Goal: Task Accomplishment & Management: Complete application form

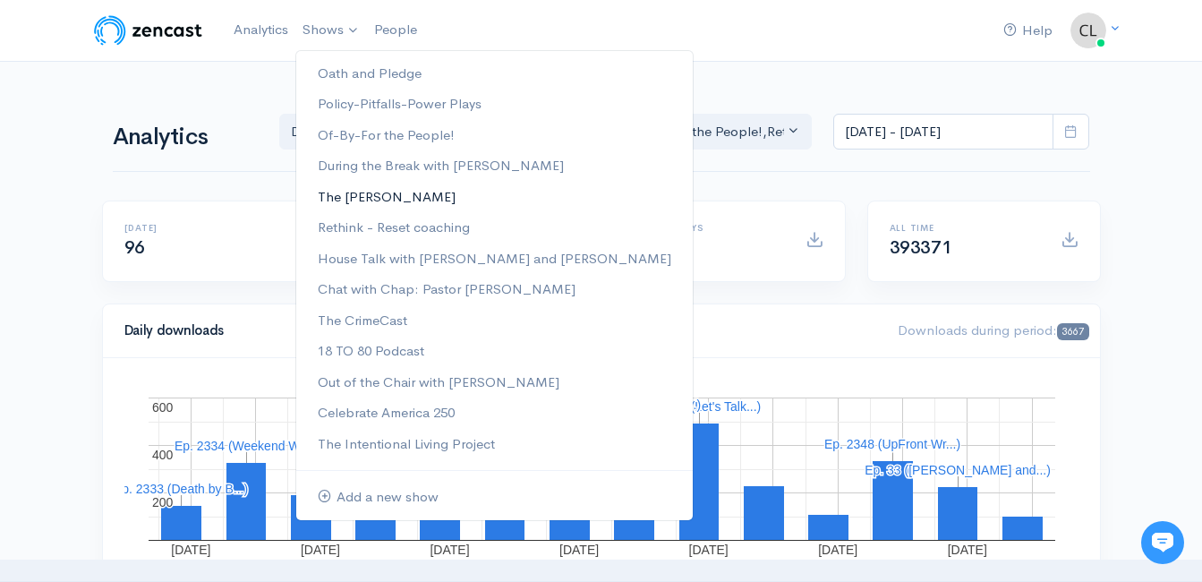
click at [373, 188] on link "The [PERSON_NAME]" at bounding box center [494, 197] width 396 height 31
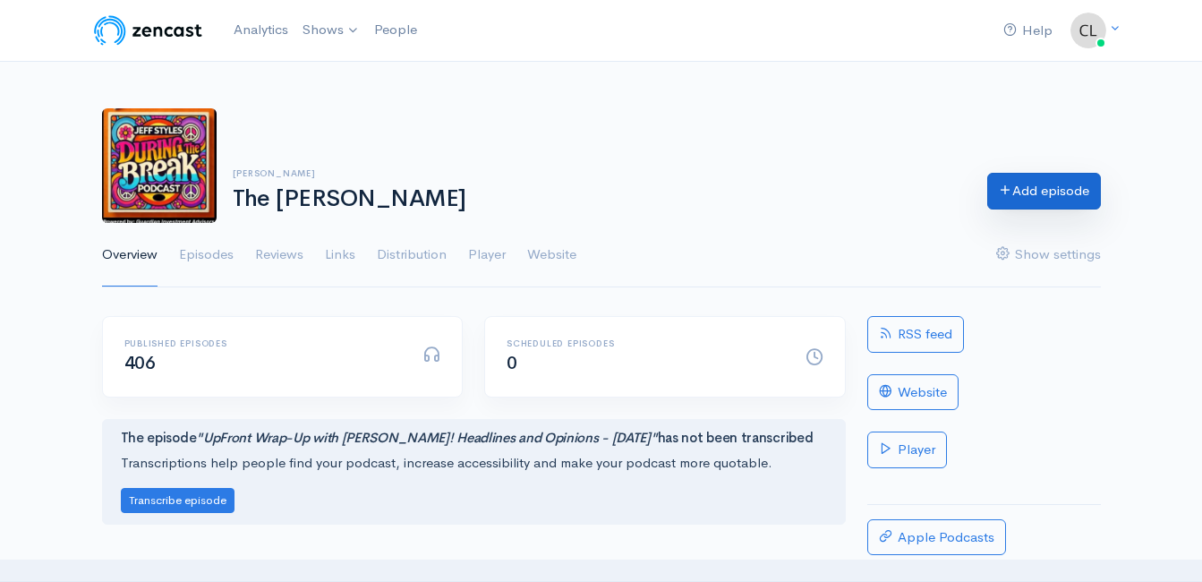
click at [1028, 200] on link "Add episode" at bounding box center [1044, 191] width 114 height 37
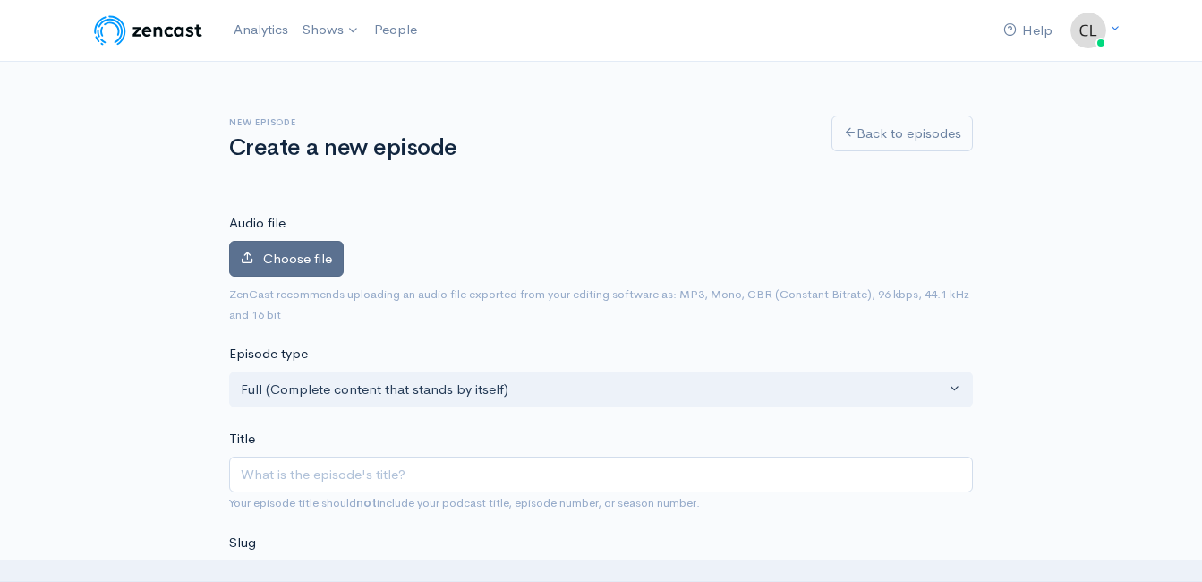
click at [296, 255] on span "Choose file" at bounding box center [297, 258] width 69 height 17
click at [0, 0] on input "Choose file" at bounding box center [0, 0] width 0 height 0
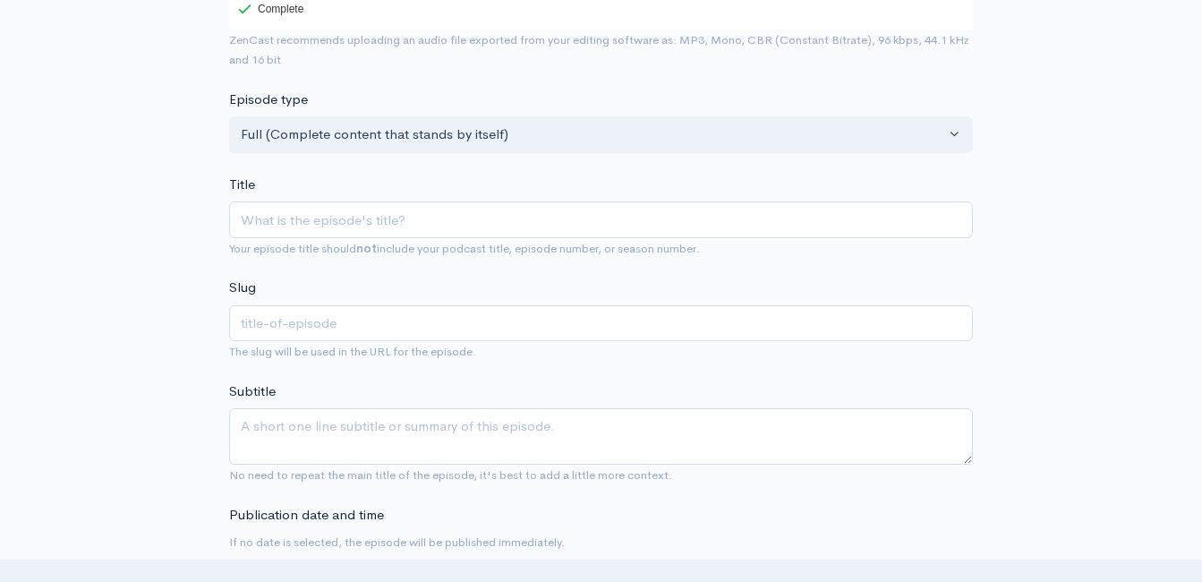
scroll to position [358, 0]
click at [450, 235] on span "Your episode title should not include your podcast title, episode number, or se…" at bounding box center [601, 245] width 744 height 21
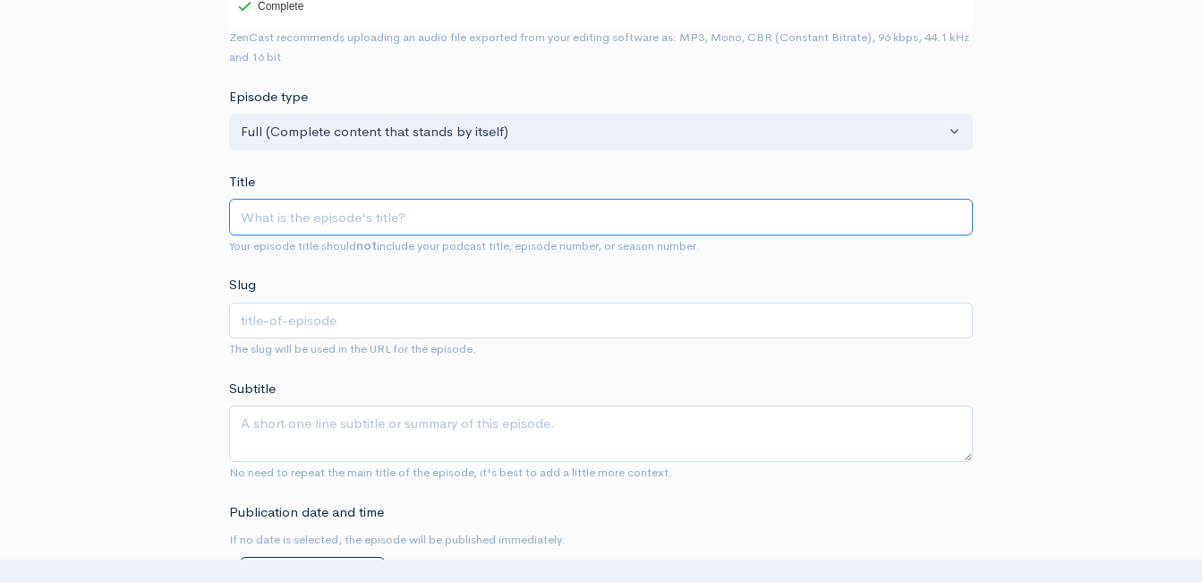
click at [450, 217] on input "Title" at bounding box center [601, 217] width 744 height 37
type input "D"
type input "d"
type input "De"
type input "de"
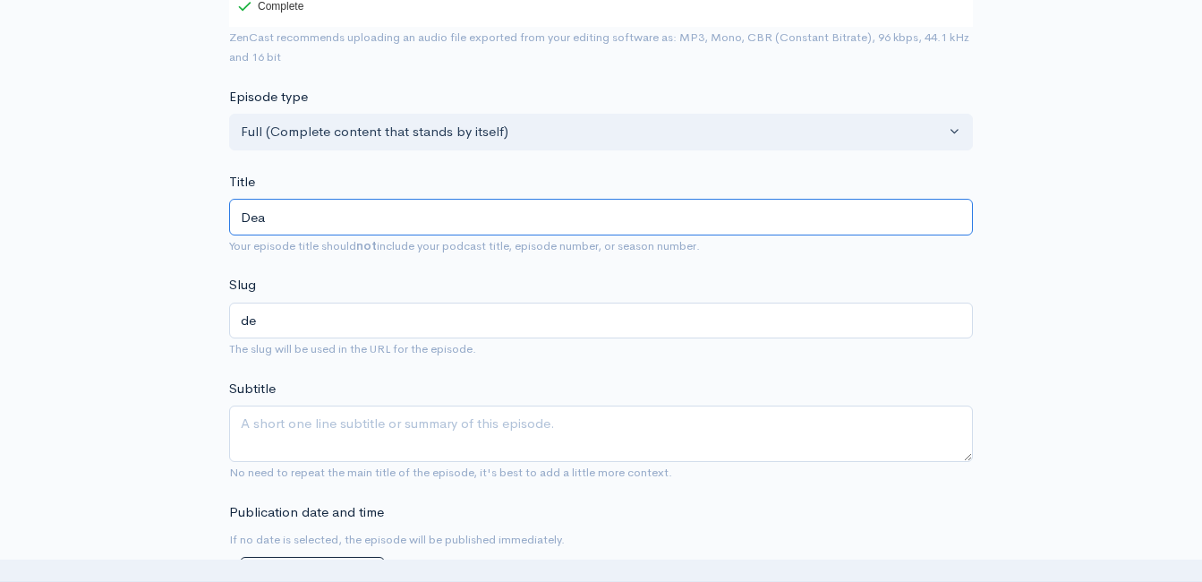
type input "Deae"
type input "deae"
type input "Deaet"
type input "deaet"
type input "Deaeth"
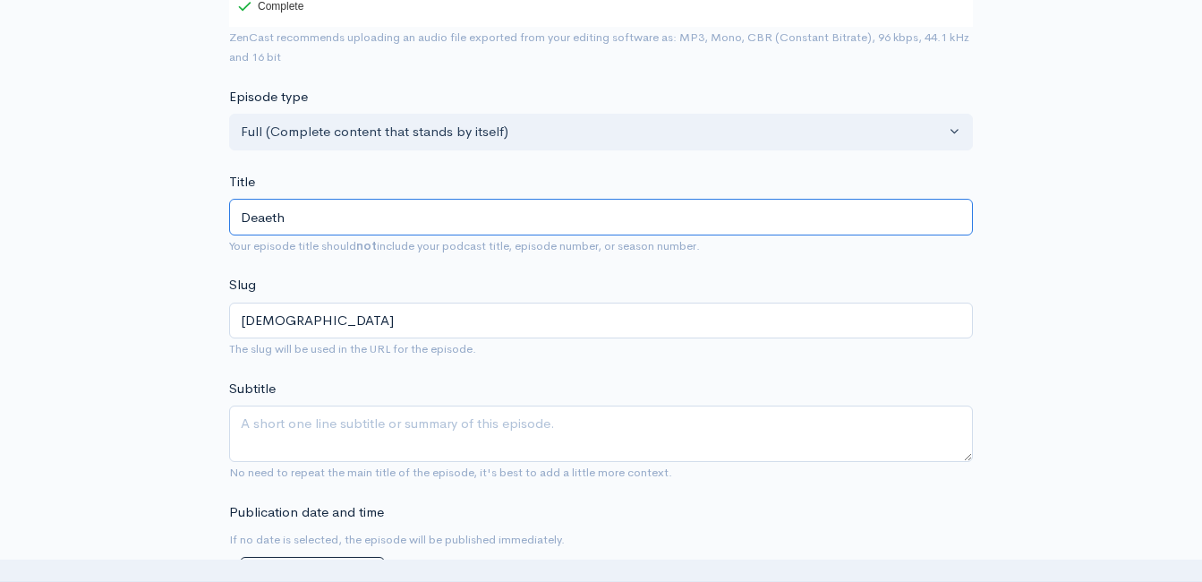
type input "deaeth"
type input "Deaet"
type input "deaet"
type input "Deae"
type input "deae"
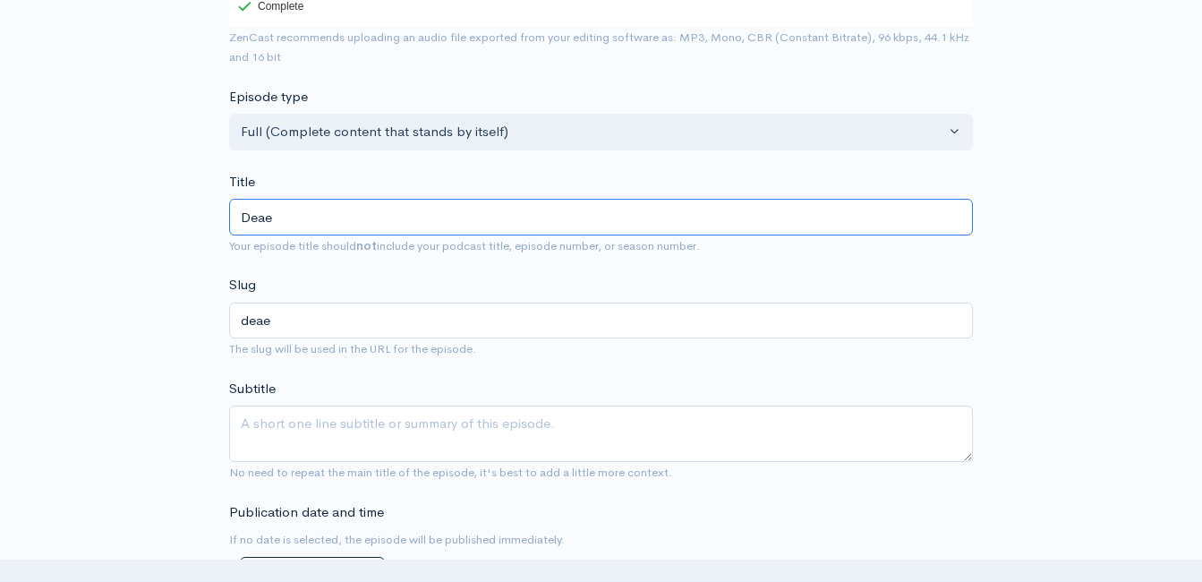
type input "Dea"
type input "dea"
type input "Deat"
type input "deat"
type input "Death"
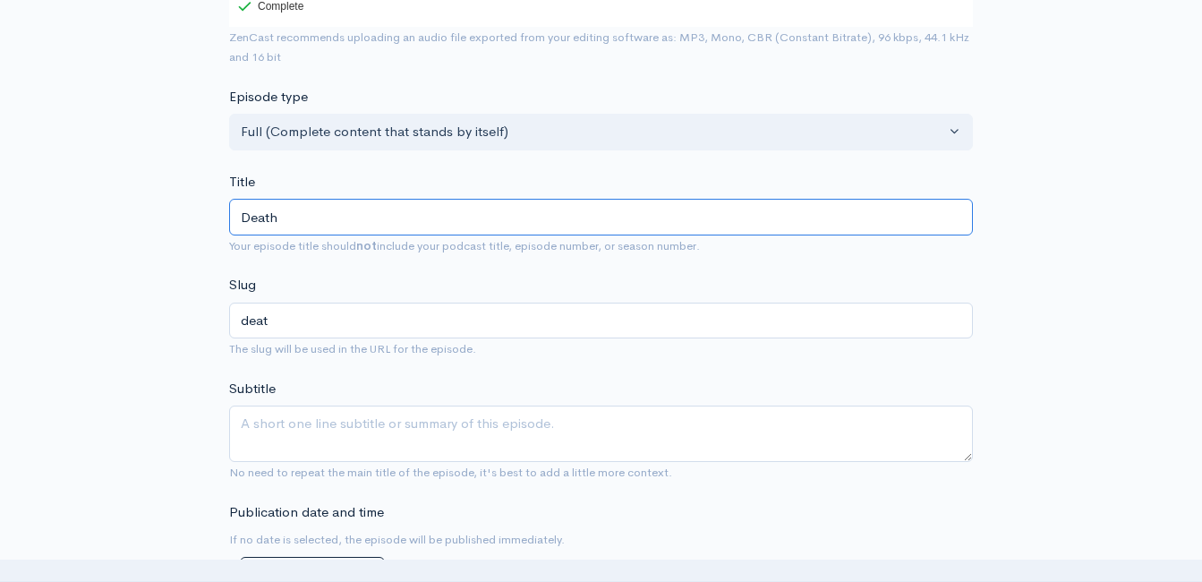
type input "death"
type input "Death by"
type input "death-by"
type input "Death by B"
type input "death-by-b"
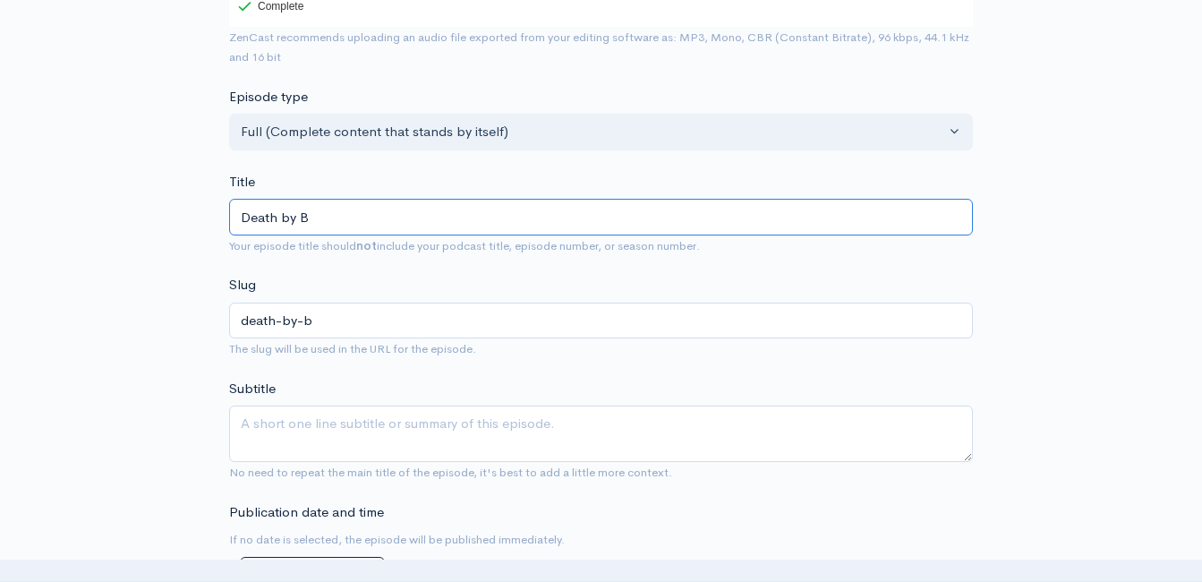
type input "Death by Bo"
type input "death-by-bo"
type input "Death by Boom"
type input "death-by-boom"
type input "Death by Boomer"
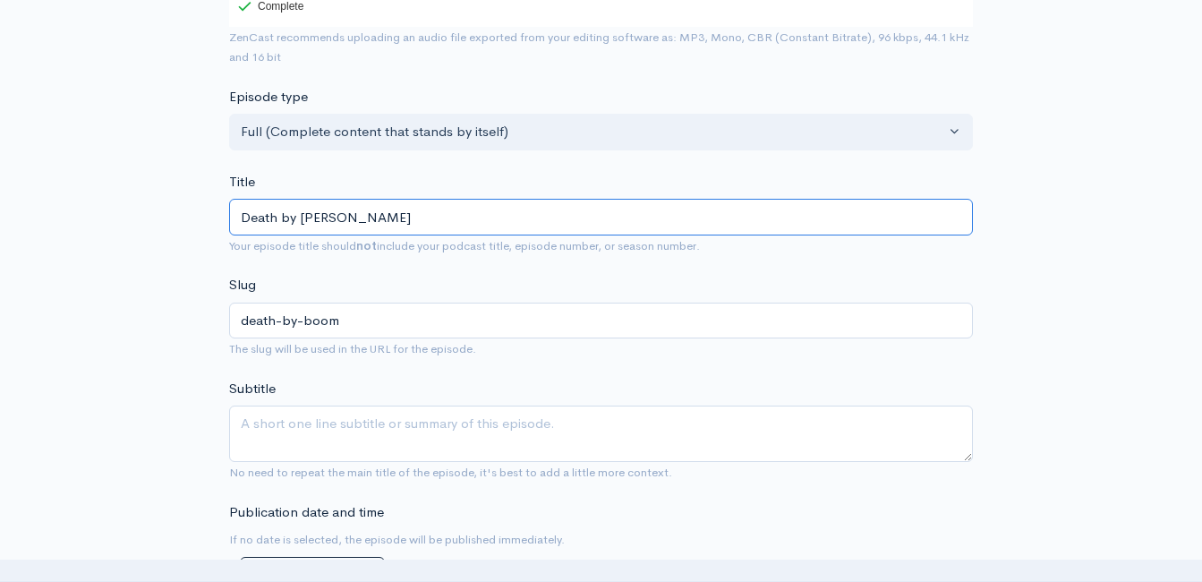
type input "death-by-boomer"
type input "Death by Boomer w"
type input "death-by-boomer-w"
type input "Death by Boomer wi"
type input "death-by-boomer-wi"
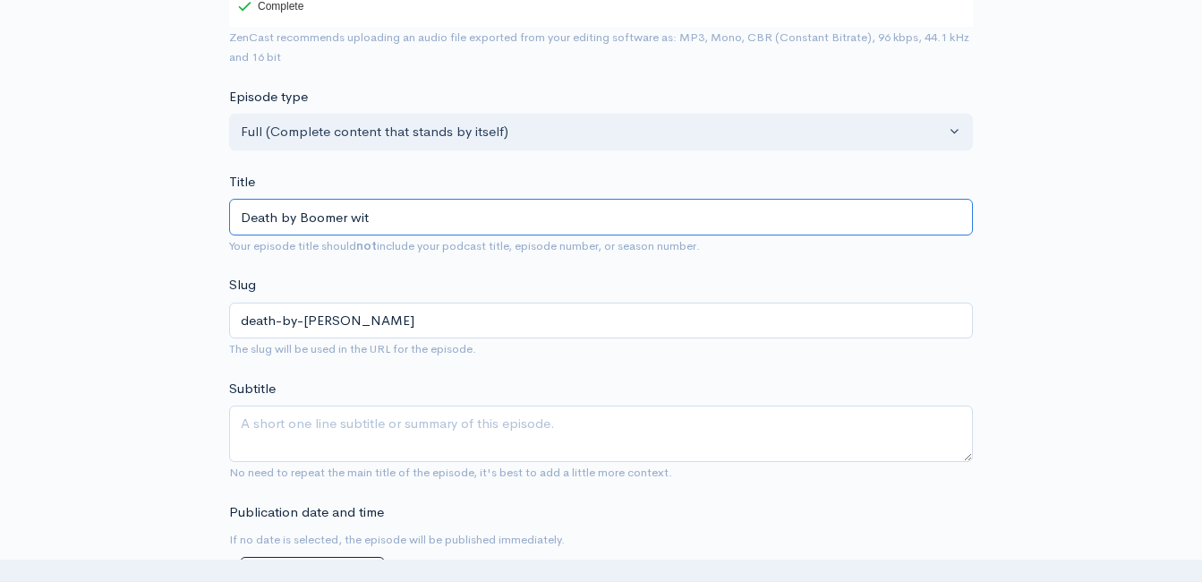
type input "Death by Boomer with"
type input "death-by-boomer-with"
type input "Death by Boomer with J"
type input "death-by-boomer-with-j"
type input "Death by Boomer with Je"
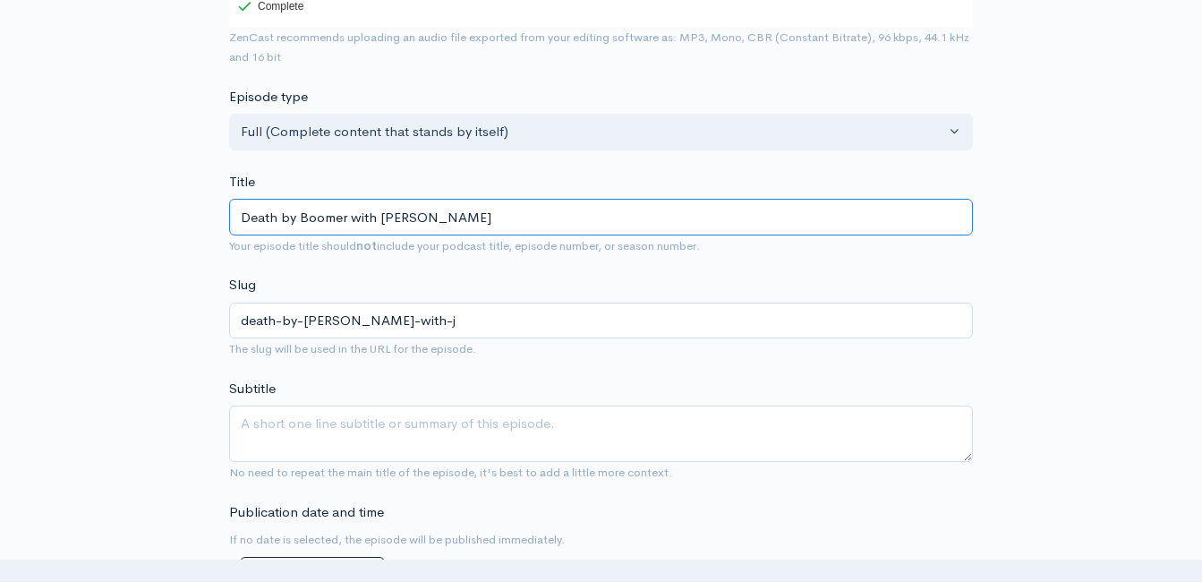
type input "death-by-boomer-with-je"
type input "Death by Boomer with Jef"
type input "death-by-boomer-with-jef"
type input "Death by Boomer with Jeff"
type input "death-by-boomer-with-jeff"
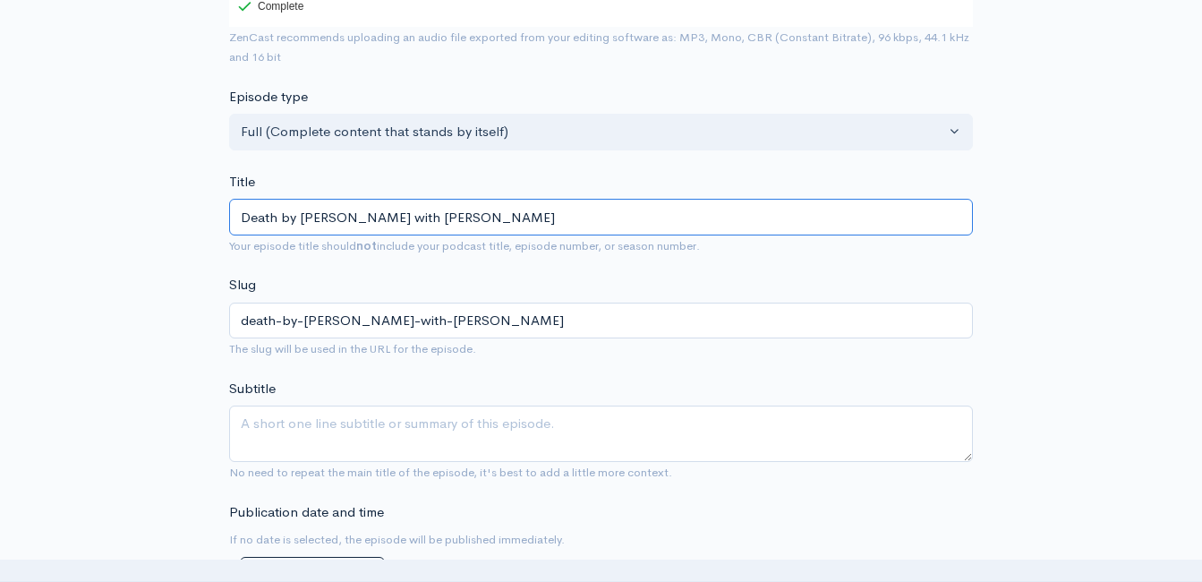
type input "Death by Boomer with Jeff S"
type input "death-by-boomer-with-jeff-s"
type input "Death by Boomer with Jeff Sty"
type input "death-by-boomer-with-jeff-sty"
type input "Death by Boomer with Jeff Styl"
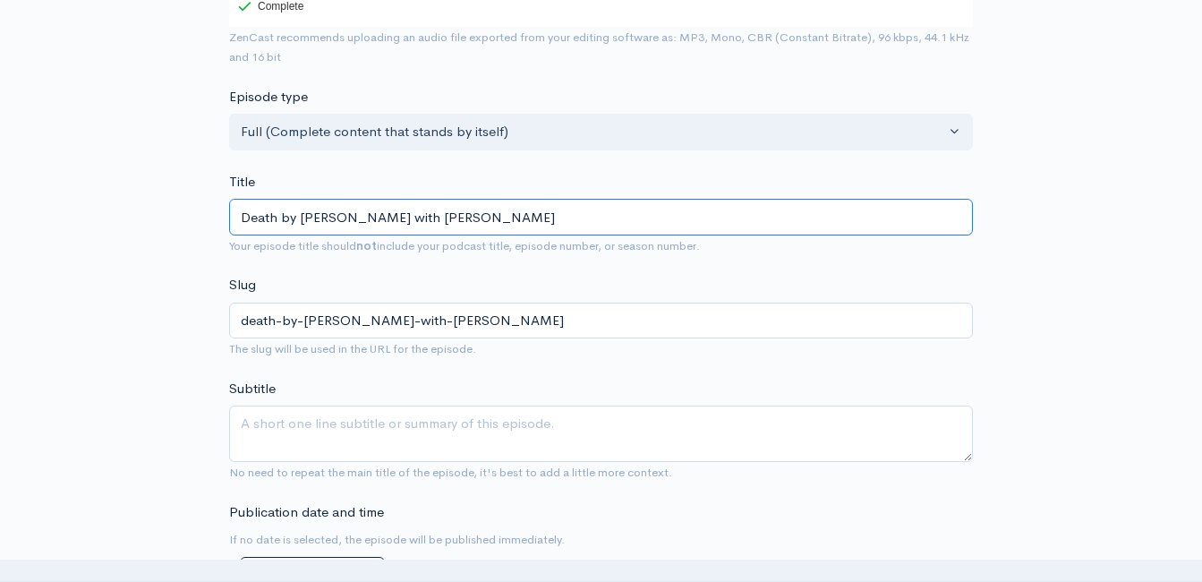
type input "death-by-boomer-with-jeff-styl"
type input "Death by Boomer with Jeff Style"
type input "death-by-boomer-with-jeff-style"
type input "Death by Boomer with Jeff Styles"
type input "death-by-boomer-with-jeff-styles"
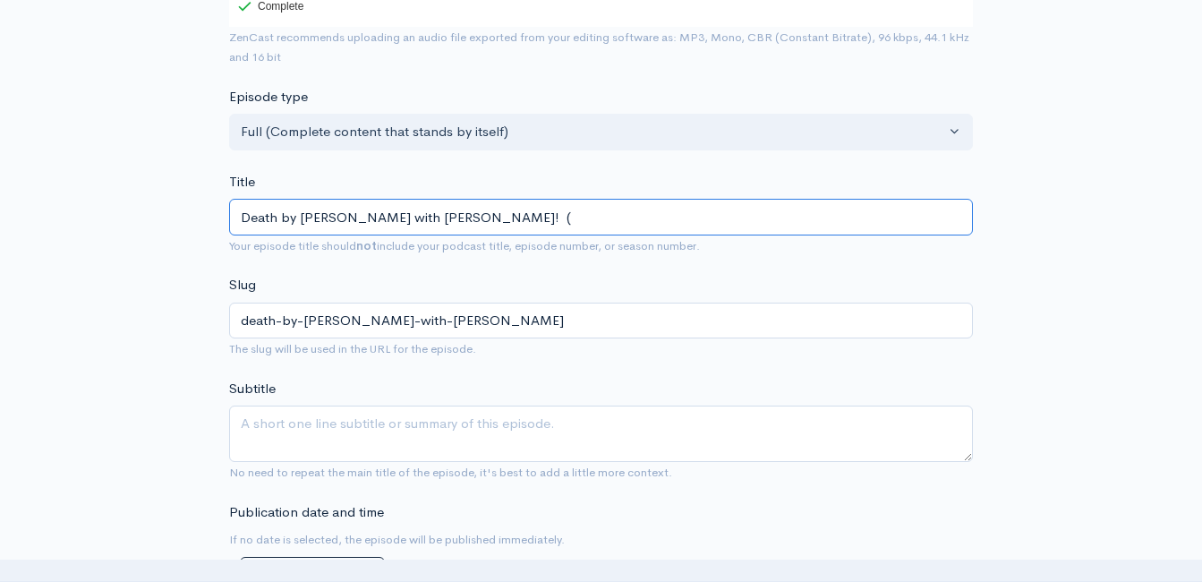
type input "Death by Boomer with Jeff Styles! (P"
type input "death-by-boomer-with-jeff-styles-p"
type input "Death by Boomer with Jeff Styles! (Po"
type input "death-by-boomer-with-jeff-styles-po"
type input "Death by Boomer with Jeff Styles! (Powe"
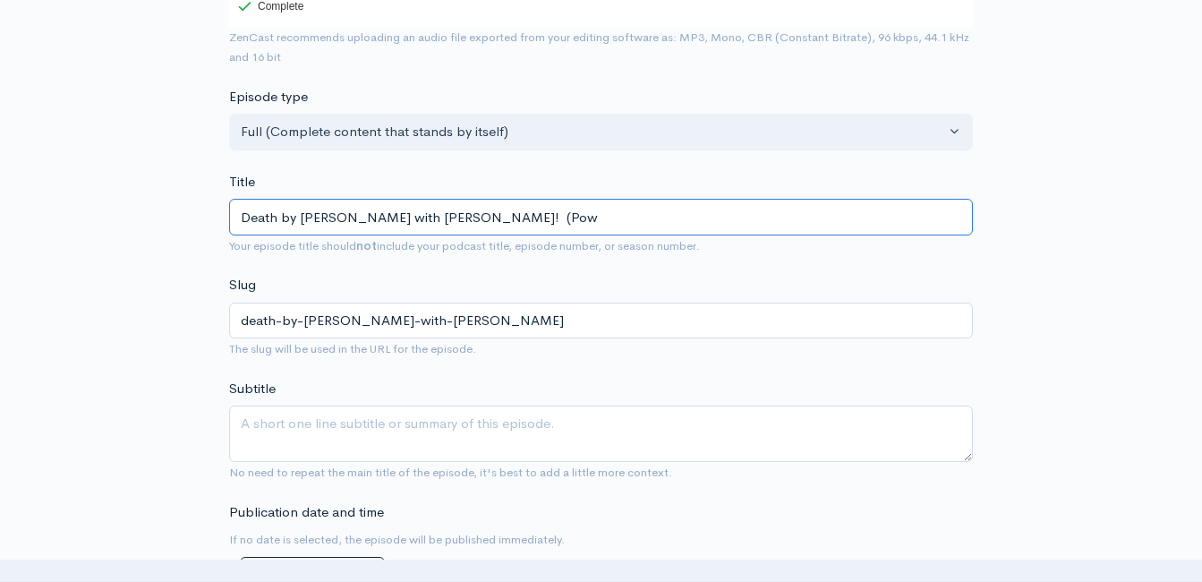
type input "death-by-boomer-with-jeff-styles-pow"
type input "Death by Boomer with Jeff Styles! (Power"
type input "death-by-boomer-with-jeff-styles-power"
type input "Death by Boomer with Jeff Styles! (Powere"
type input "death-by-boomer-with-jeff-styles-powere"
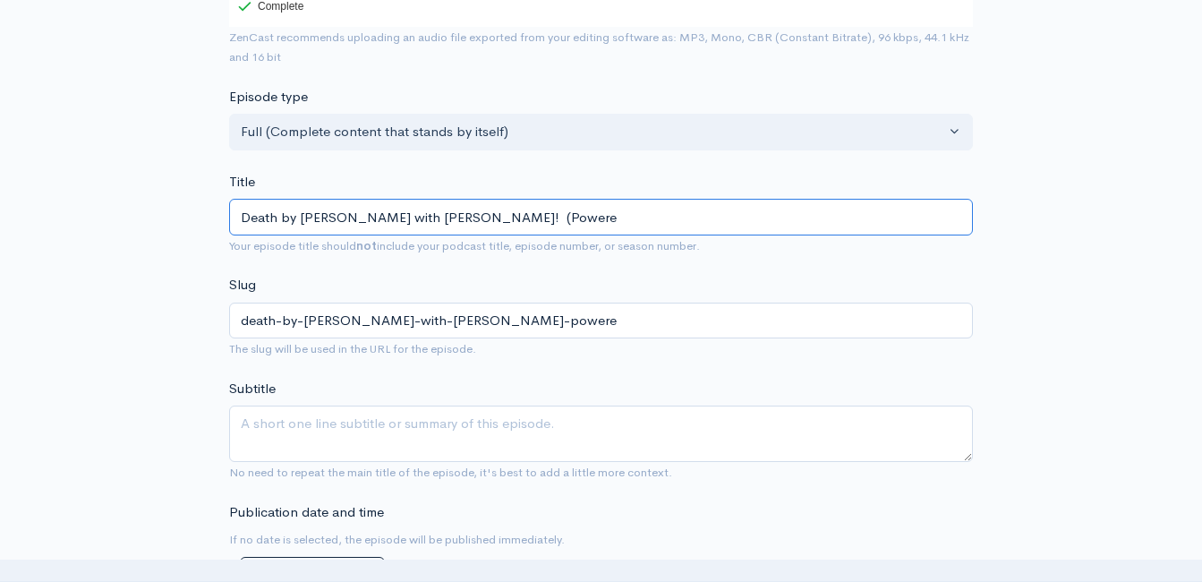
type input "Death by Boomer with Jeff Styles! (Powered"
type input "death-by-boomer-with-jeff-styles-powered"
type input "Death by Boomer with Jeff Styles! (Powered b"
type input "death-by-boomer-with-jeff-styles-powered-b"
type input "Death by Boomer with Jeff Styles! (Powered by"
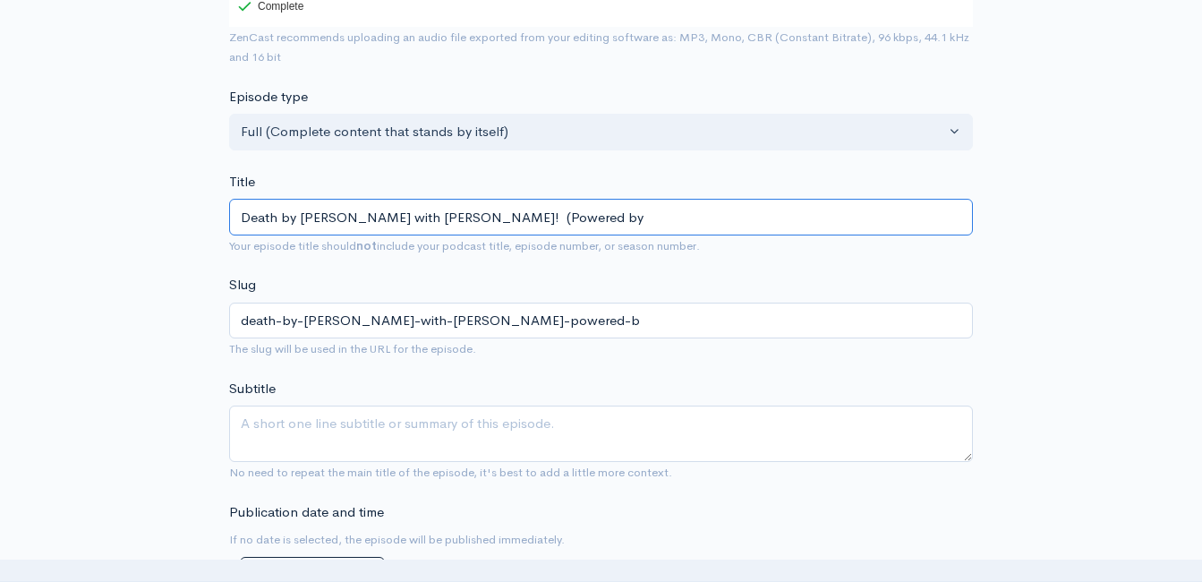
type input "death-by-boomer-with-jeff-styles-powered-by"
type input "Death by Boomer with Jeff Styles! (Powered by G"
type input "death-by-boomer-with-jeff-styles-powered-by-g"
type input "Death by Boomer with Jeff Styles! (Powered by Gu"
type input "death-by-boomer-with-jeff-styles-powered-by-gu"
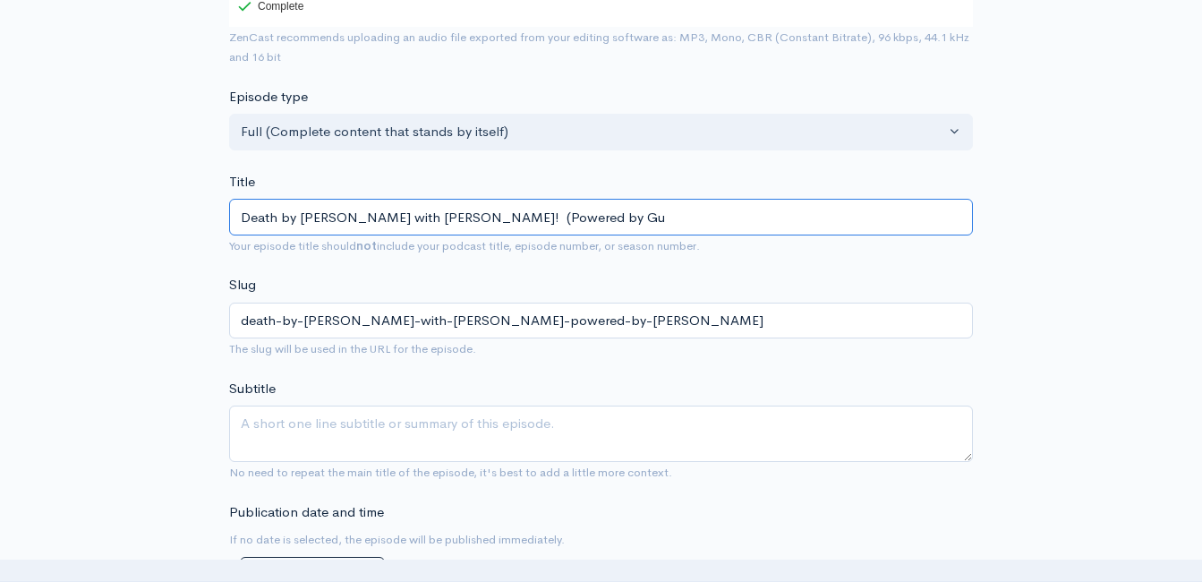
type input "Death by Boomer with Jeff Styles! (Powered by Gua"
type input "death-by-boomer-with-jeff-styles-powered-by-gua"
type input "Death by Boomer with Jeff Styles! (Powered by Guar"
type input "death-by-boomer-with-jeff-styles-powered-by-guar"
type input "Death by Boomer with Jeff Styles! (Powered by Guard"
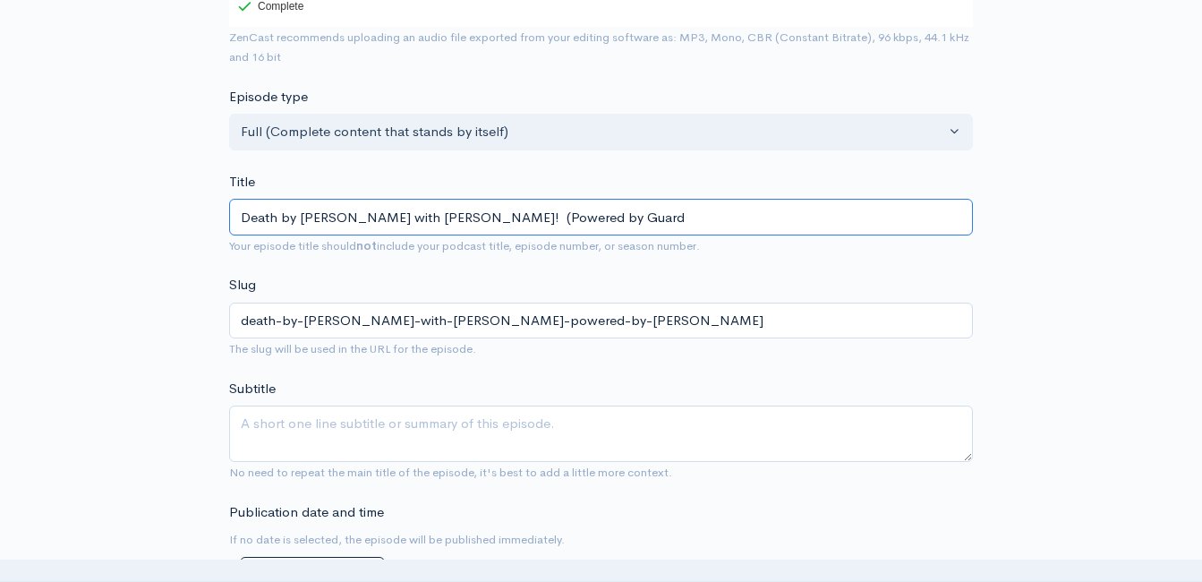
type input "death-by-boomer-with-jeff-styles-powered-by-guard"
type input "Death by Boomer with Jeff Styles! (Powered by Guarda"
type input "death-by-boomer-with-jeff-styles-powered-by-guarda"
type input "Death by Boomer with Jeff Styles! (Powered by Guard"
type input "death-by-boomer-with-jeff-styles-powered-by-guard"
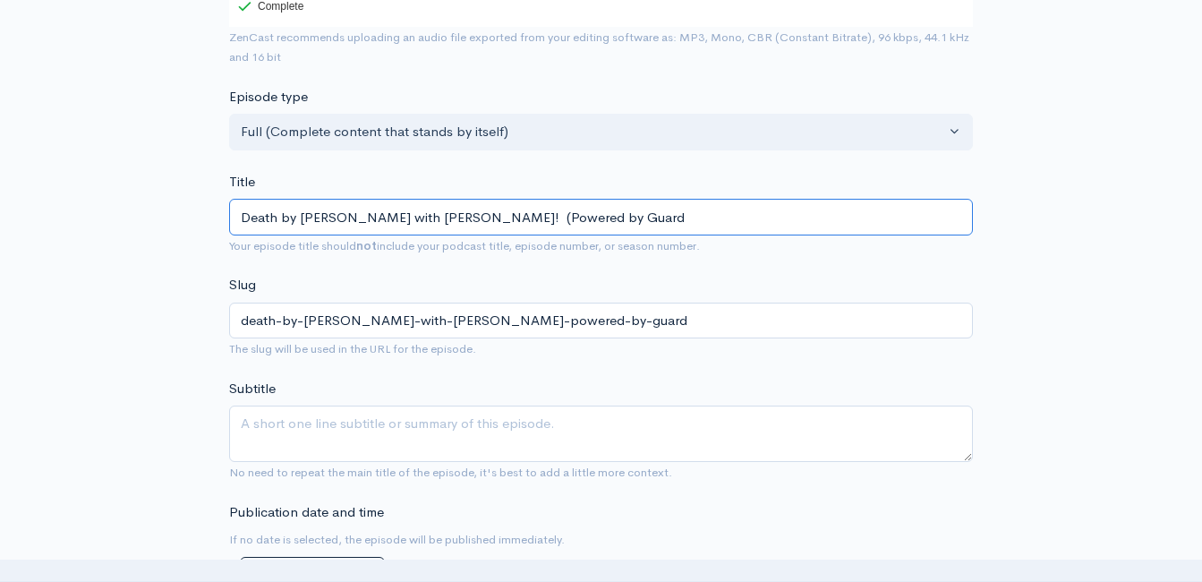
type input "Death by Boomer with Jeff Styles! (Powered by Guardi"
type input "death-by-boomer-with-jeff-styles-powered-by-guardi"
type input "Death by Boomer with Jeff Styles! (Powered by Guardia"
type input "death-by-boomer-with-jeff-styles-powered-by-guardia"
type input "Death by Boomer with Jeff Styles! (Powered by Guardian"
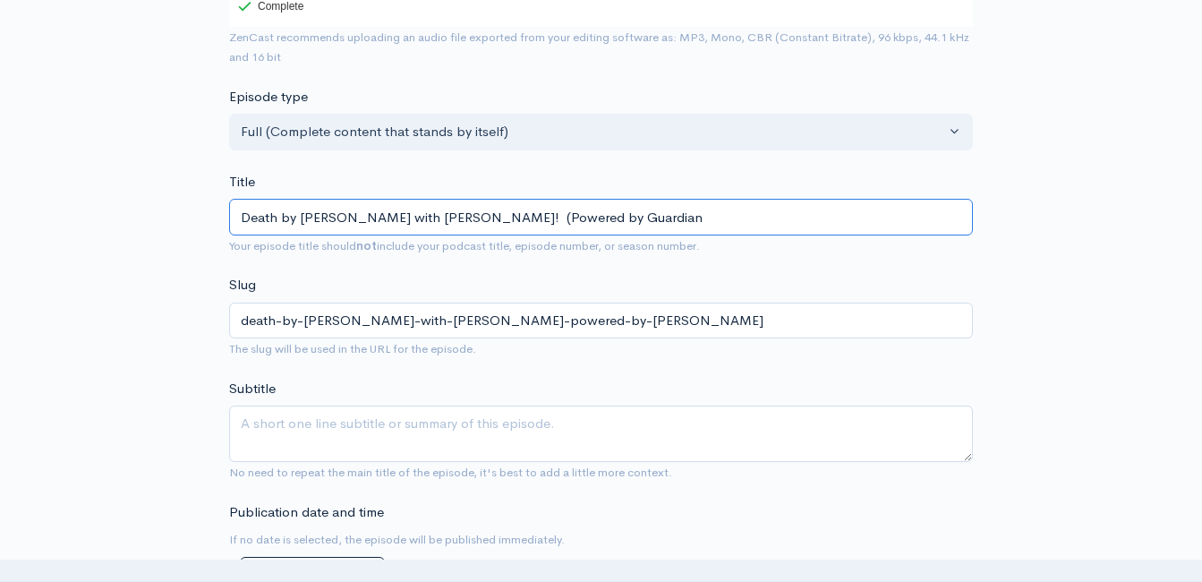
type input "death-by-boomer-with-jeff-styles-powered-by-guardian"
type input "Death by Boomer with Jeff Styles! (Powered by Guardian I"
type input "death-by-boomer-with-jeff-styles-powered-by-guardian-i"
type input "Death by Boomer with Jeff Styles! (Powered by Guardian In"
type input "death-by-boomer-with-jeff-styles-powered-by-guardian-in"
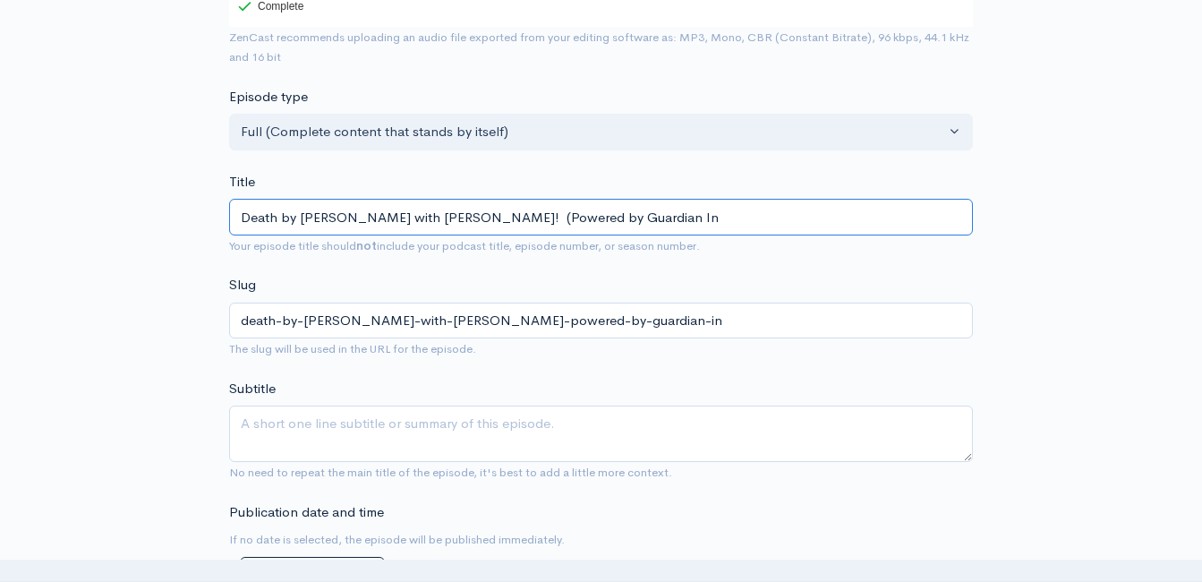
type input "Death by Boomer with Jeff Styles! (Powered by Guardian Inv"
type input "death-by-boomer-with-jeff-styles-powered-by-guardian-inv"
type input "Death by Boomer with Jeff Styles! (Powered by Guardian Inve"
type input "death-by-boomer-with-jeff-styles-powered-by-guardian-inve"
type input "Death by Boomer with Jeff Styles! (Powered by Guardian Inves"
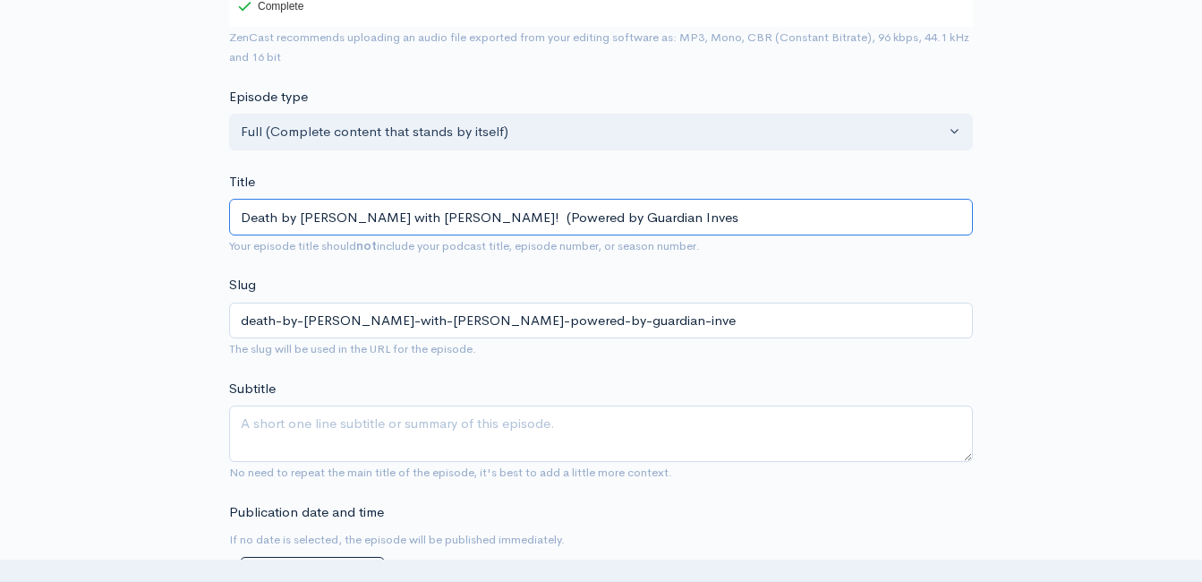
type input "death-by-boomer-with-jeff-styles-powered-by-guardian-inves"
type input "Death by Boomer with Jeff Styles! (Powered by Guardian Invest"
type input "death-by-boomer-with-jeff-styles-powered-by-guardian-invest"
type input "Death by Boomer with Jeff Styles! (Powered by Guardian Investm"
type input "death-by-boomer-with-jeff-styles-powered-by-guardian-investm"
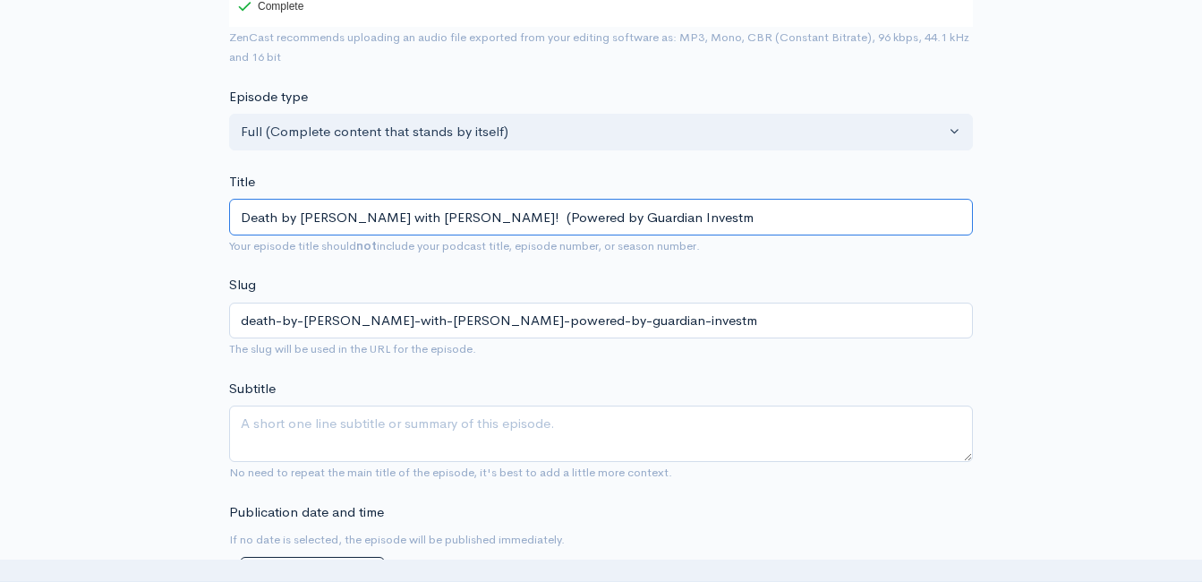
type input "Death by Boomer with Jeff Styles! (Powered by Guardian Investme"
type input "death-by-boomer-with-jeff-styles-powered-by-guardian-investme"
type input "Death by Boomer with Jeff Styles! (Powered by Guardian Investment"
type input "death-by-boomer-with-jeff-styles-powered-by-guardian-investment"
type input "Death by Boomer with Jeff Styles! (Powered by Guardian Investment A"
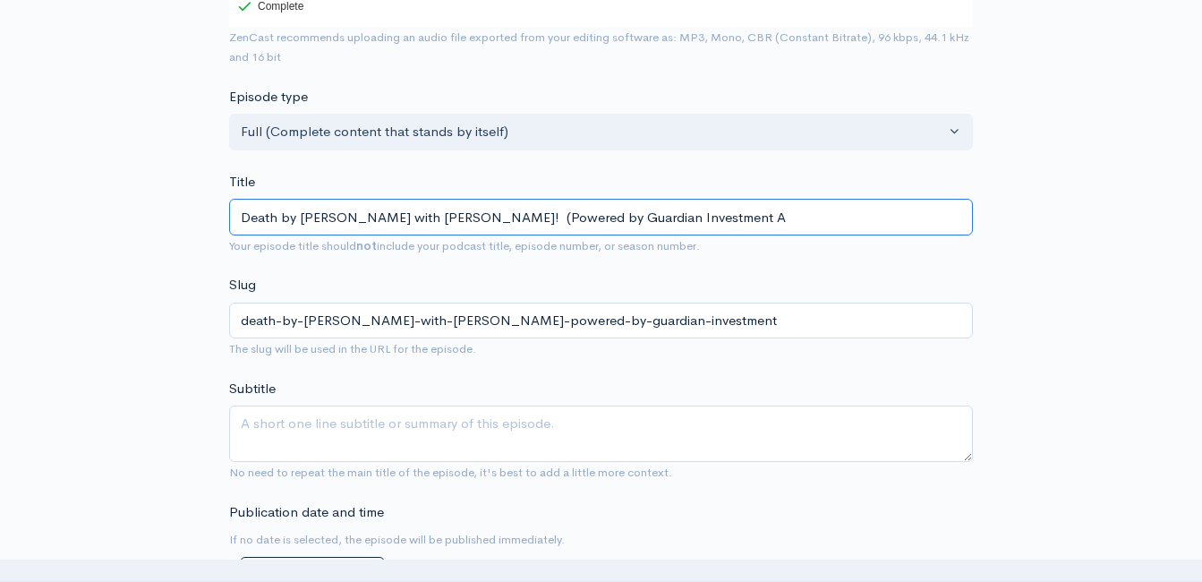
type input "death-by-boomer-with-jeff-styles-powered-by-guardian-investment-a"
type input "Death by Boomer with Jeff Styles! (Powered by Guardian Investment Ad"
type input "death-by-boomer-with-jeff-styles-powered-by-guardian-investment-ad"
type input "Death by Boomer with Jeff Styles! (Powered by Guardian Investment Adv"
type input "death-by-boomer-with-jeff-styles-powered-by-guardian-investment-adv"
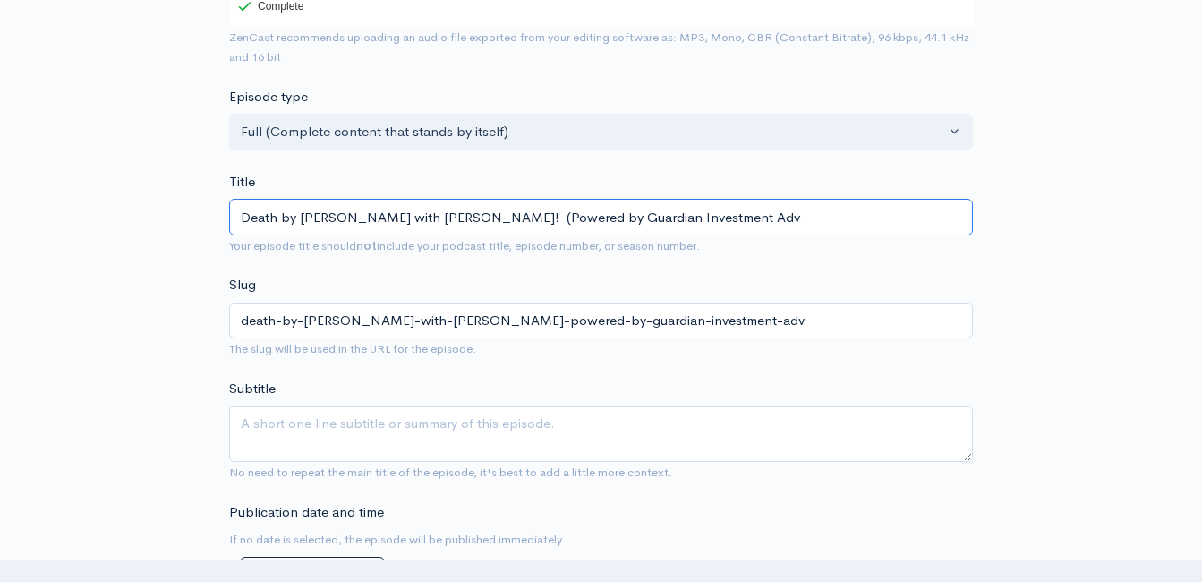
type input "Death by Boomer with Jeff Styles! (Powered by Guardian Investment Advi"
type input "death-by-boomer-with-jeff-styles-powered-by-guardian-investment-advi"
type input "Death by Boomer with Jeff Styles! (Powered by Guardian Investment Advis"
type input "death-by-boomer-with-jeff-styles-powered-by-guardian-investment-advis"
type input "Death by Boomer with Jeff Styles! (Powered by Guardian Investment Adviso"
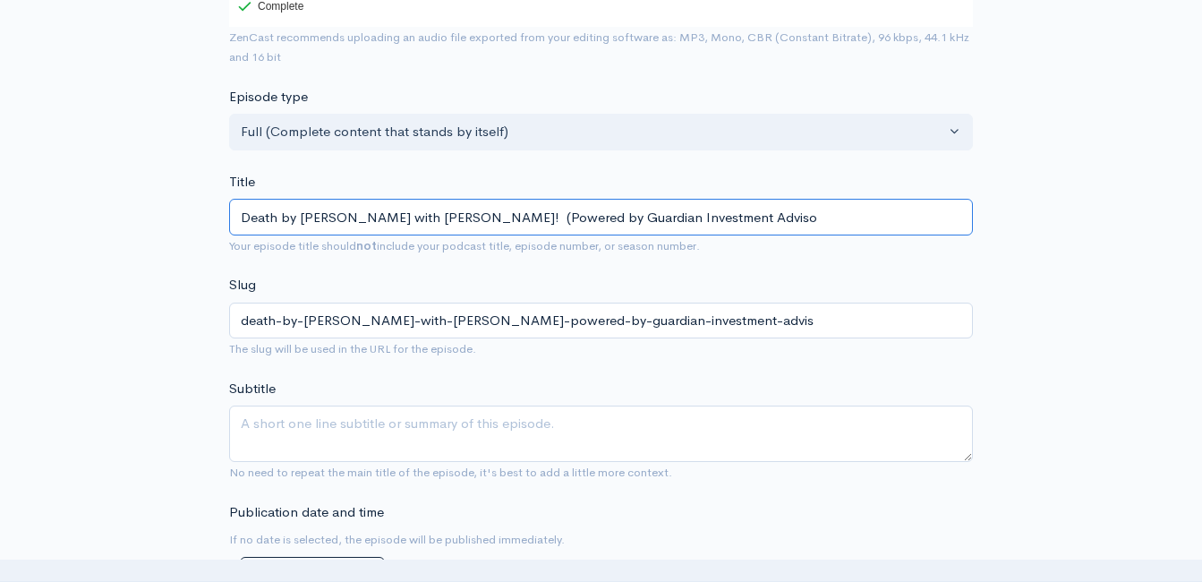
type input "death-by-boomer-with-jeff-styles-powered-by-guardian-investment-adviso"
type input "Death by Boomer with Jeff Styles! (Powered by Guardian Investment Advisor"
type input "death-by-boomer-with-jeff-styles-powered-by-guardian-investment-advisor"
type input "Death by Boomer with Jeff Styles! (Powered by Guardian Investment Advisors"
type input "death-by-boomer-with-jeff-styles-powered-by-guardian-investment-advisors"
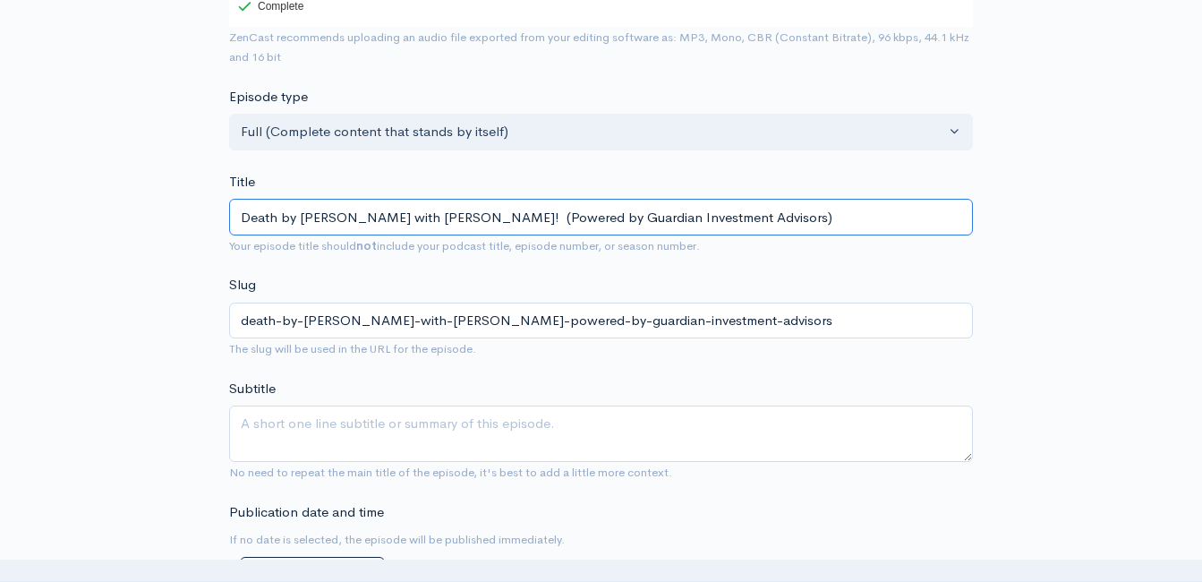
click at [446, 217] on input "Death by Boomer with Jeff Styles! (Powered by Guardian Investment Advisors)" at bounding box center [601, 217] width 744 height 37
type input "Death by Boomer with Jeff Styles! (Powered by Guardian Investment Advisors)"
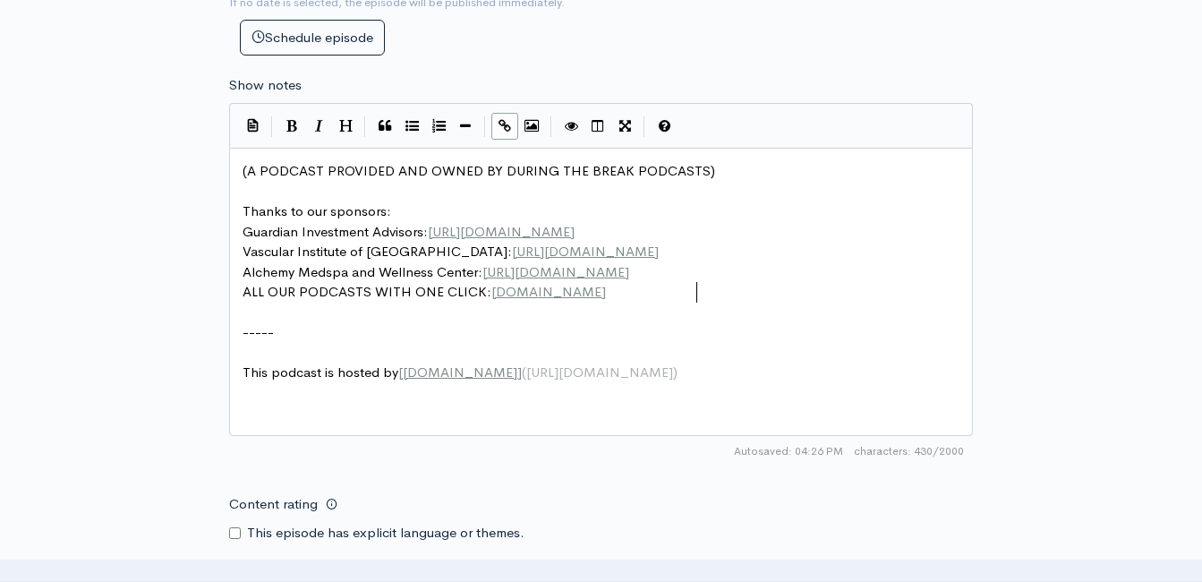
scroll to position [6, 0]
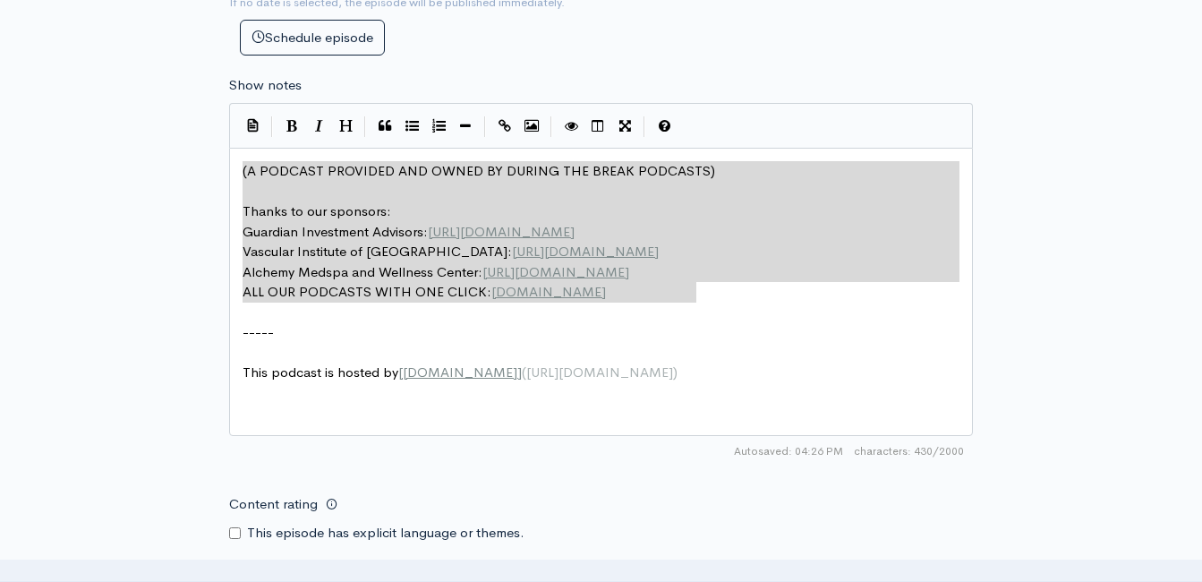
drag, startPoint x: 727, startPoint y: 298, endPoint x: 216, endPoint y: 159, distance: 529.5
type textarea "​(A PODCAST PROVIDED AND OWNED BY DURING THE BREAK PODCASTS) Thanks to our spon…"
paste textarea
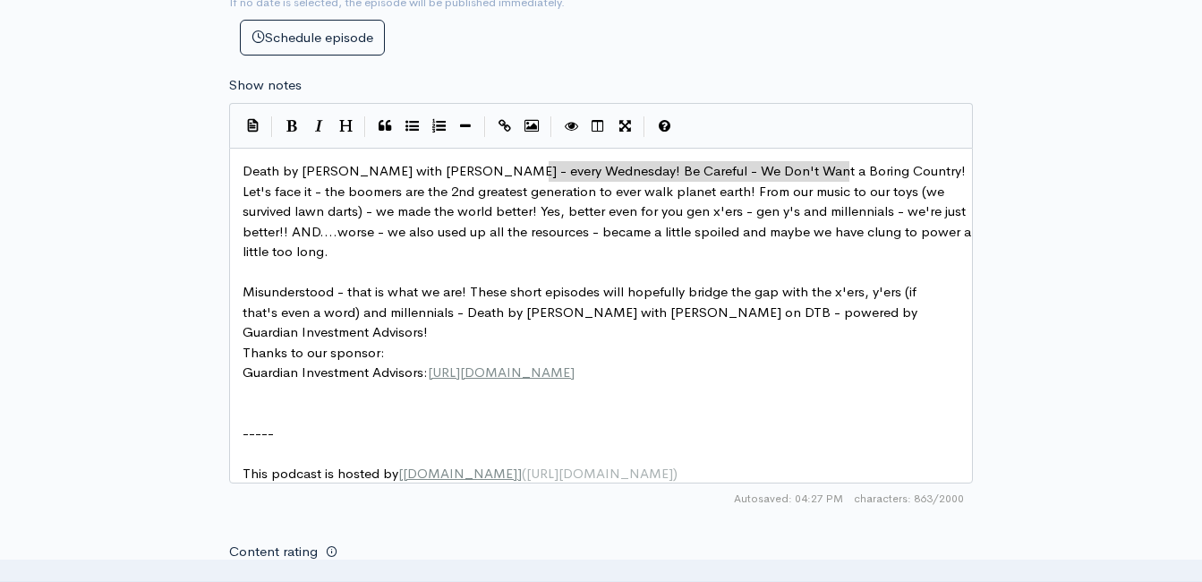
type textarea "e Careful - We Don't Want a Boring Country!"
drag, startPoint x: 859, startPoint y: 173, endPoint x: 554, endPoint y: 169, distance: 305.2
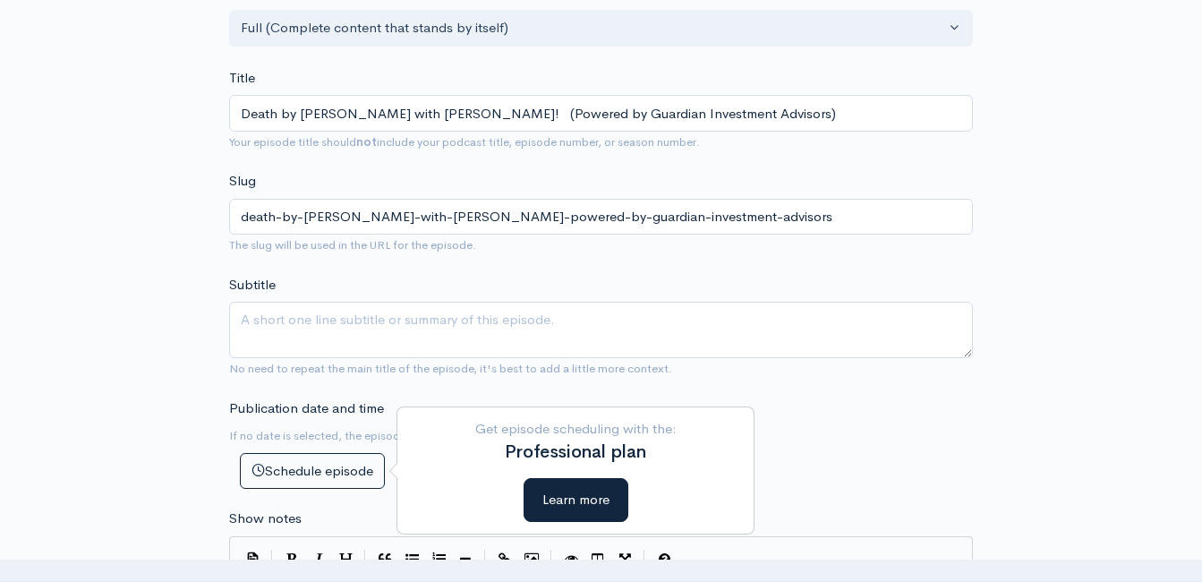
scroll to position [447, 0]
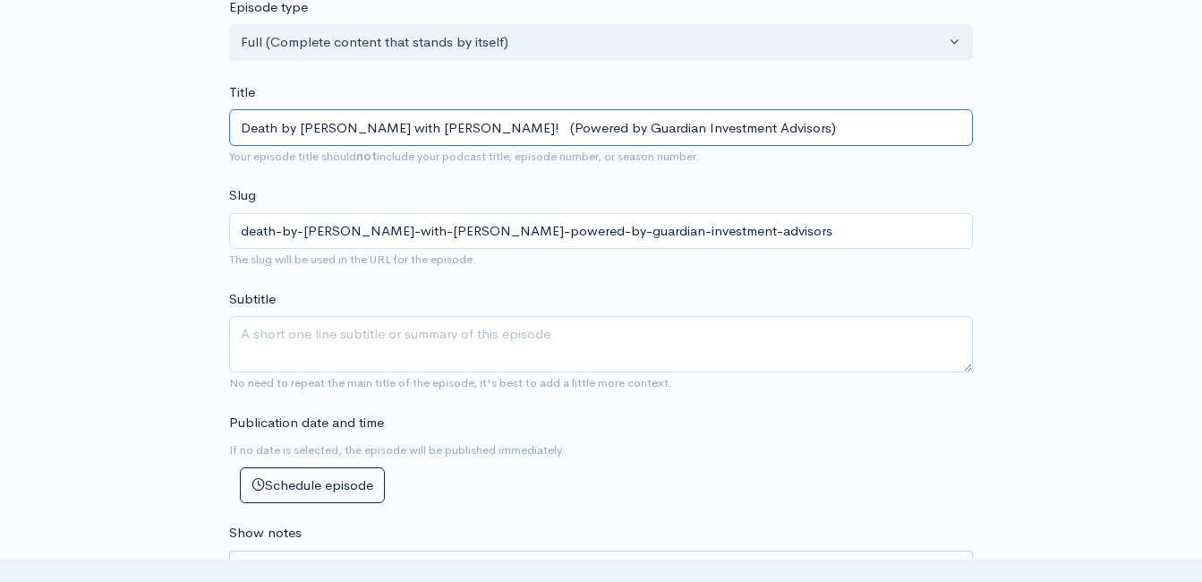
click at [483, 130] on input "Death by Boomer with Jeff Styles! (Powered by Guardian Investment Advisors)" at bounding box center [601, 127] width 744 height 37
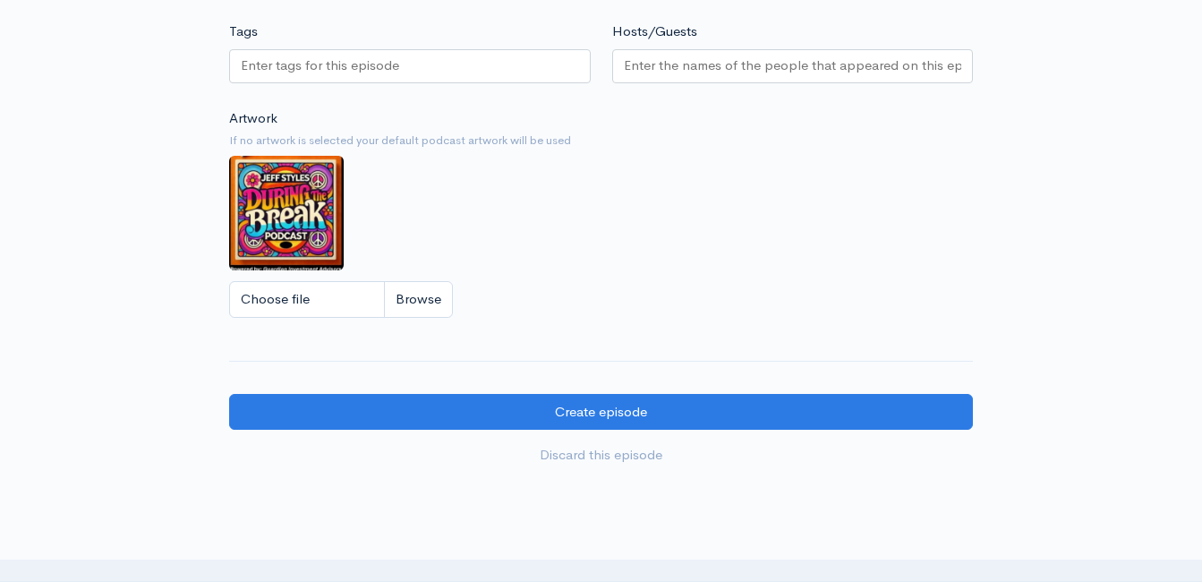
scroll to position [1642, 0]
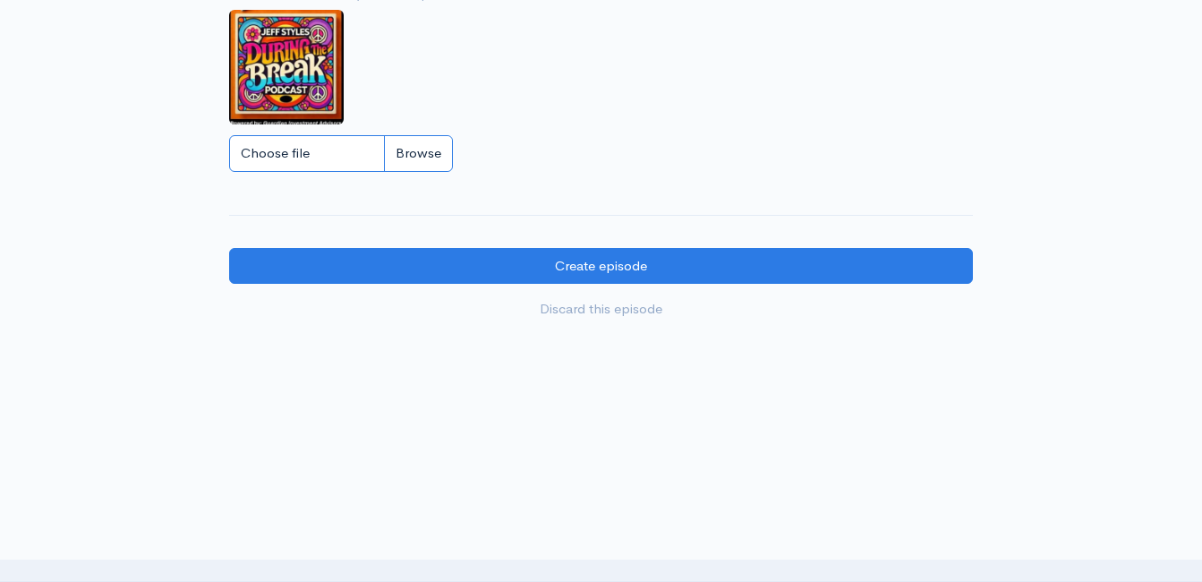
click at [405, 157] on input "Choose file" at bounding box center [341, 153] width 224 height 37
type input "C:\fakepath\DBBoomLOGO.JPG"
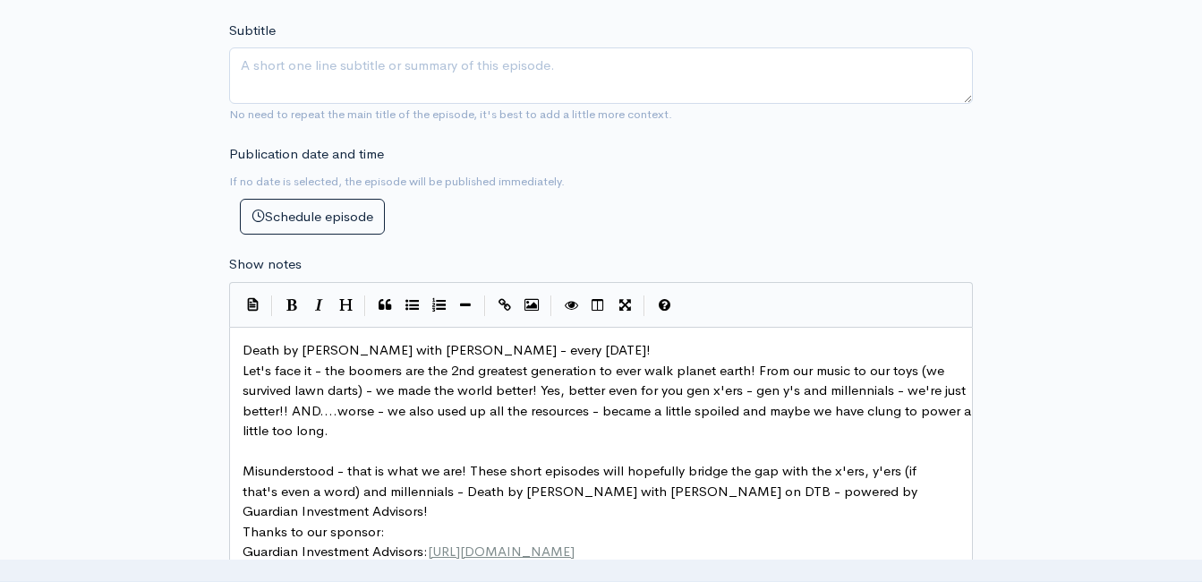
scroll to position [747, 0]
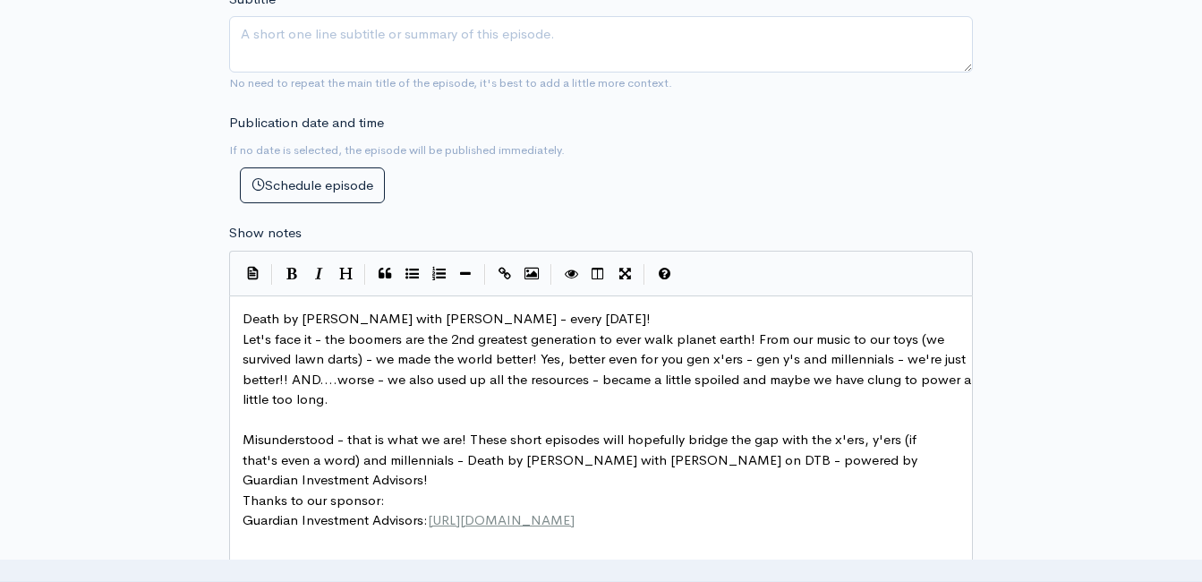
click at [585, 319] on pre "Death by [PERSON_NAME] with [PERSON_NAME] - every [DATE]!" at bounding box center [607, 319] width 737 height 21
click at [175, 337] on div "New episode Create a new episode Back to episodes Audio file Choose file popopo…" at bounding box center [601, 292] width 1020 height 1957
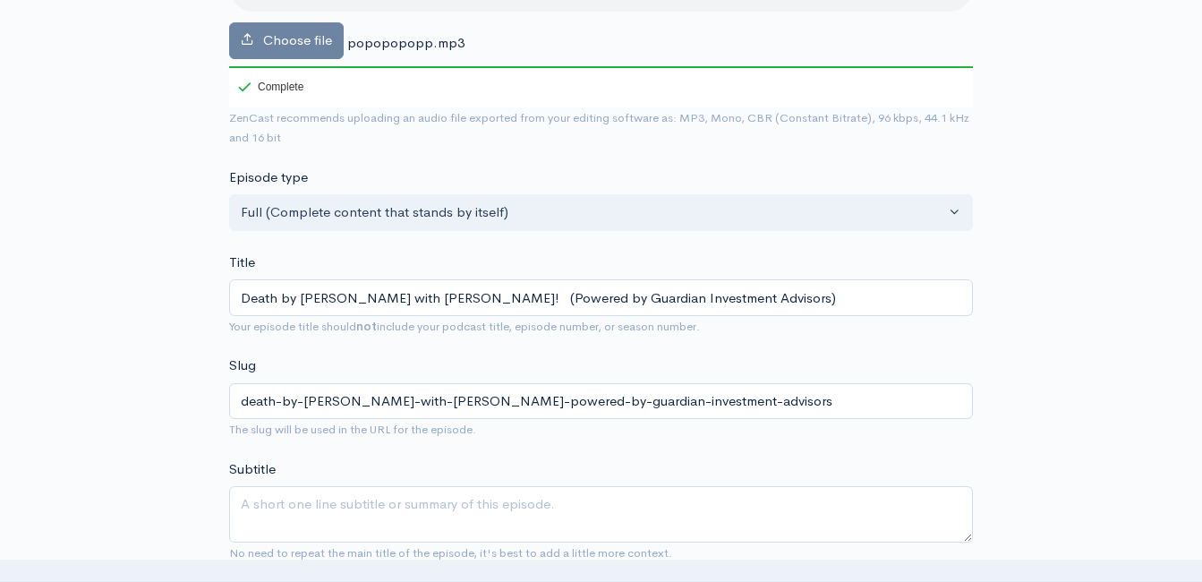
scroll to position [300, 0]
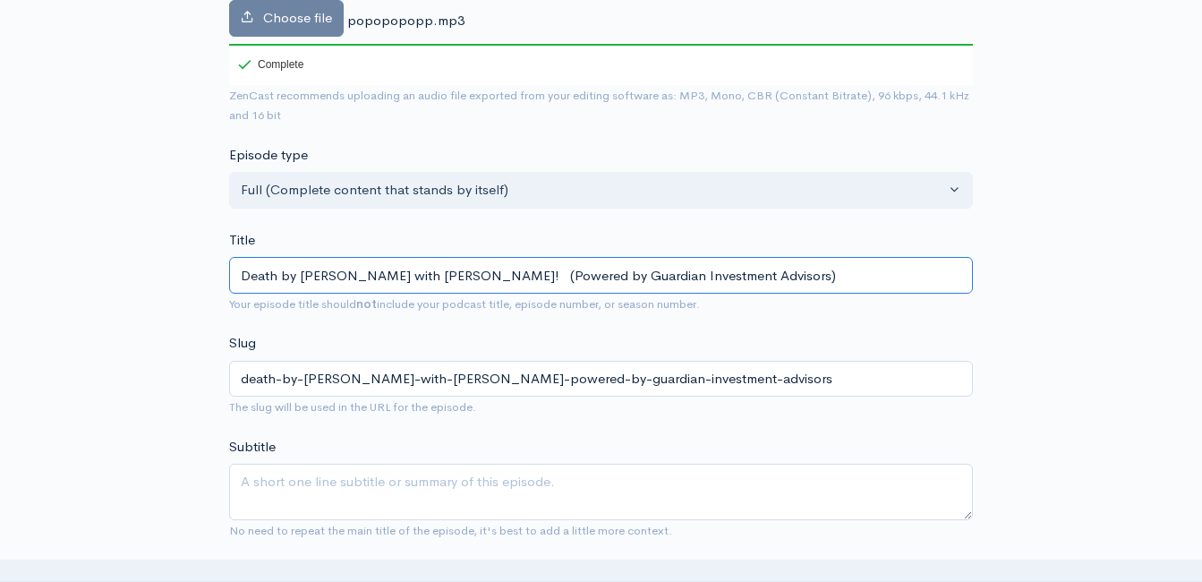
click at [447, 275] on input "Death by Boomer with Jeff Styles! (Powered by Guardian Investment Advisors)" at bounding box center [601, 275] width 744 height 37
paste input "Zeitgeist"
type input "Death by Boomer with Jeff Styles! Zeitgeist (Powered by Guardian Investment Adv…"
type input "death-by-boomer-with-jeff-styles-zeitgeist-powered-by-guardian-investment-advis…"
type input "Death by Boomer with Jeff Styles! Zeitgeist-F (Powered by Guardian Investment A…"
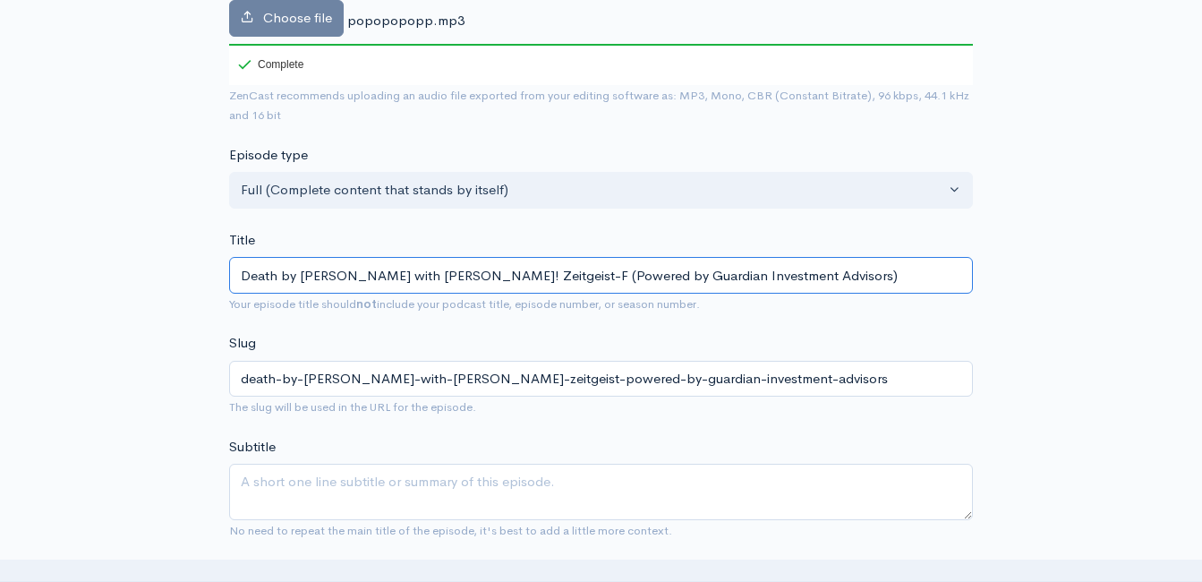
type input "death-by-boomer-with-jeff-styles-zeitgeist-f-powered-by-guardian-investment-adv…"
type input "Death by Boomer with Jeff Styles! Zeitgeist-Fe (Powered by Guardian Investment …"
type input "death-by-boomer-with-jeff-styles-zeitgeist-fe-powered-by-guardian-investment-ad…"
type input "Death by Boomer with Jeff Styles! Zeitgeist-Fea (Powered by Guardian Investment…"
type input "death-by-boomer-with-jeff-styles-zeitgeist-fea-powered-by-guardian-investment-a…"
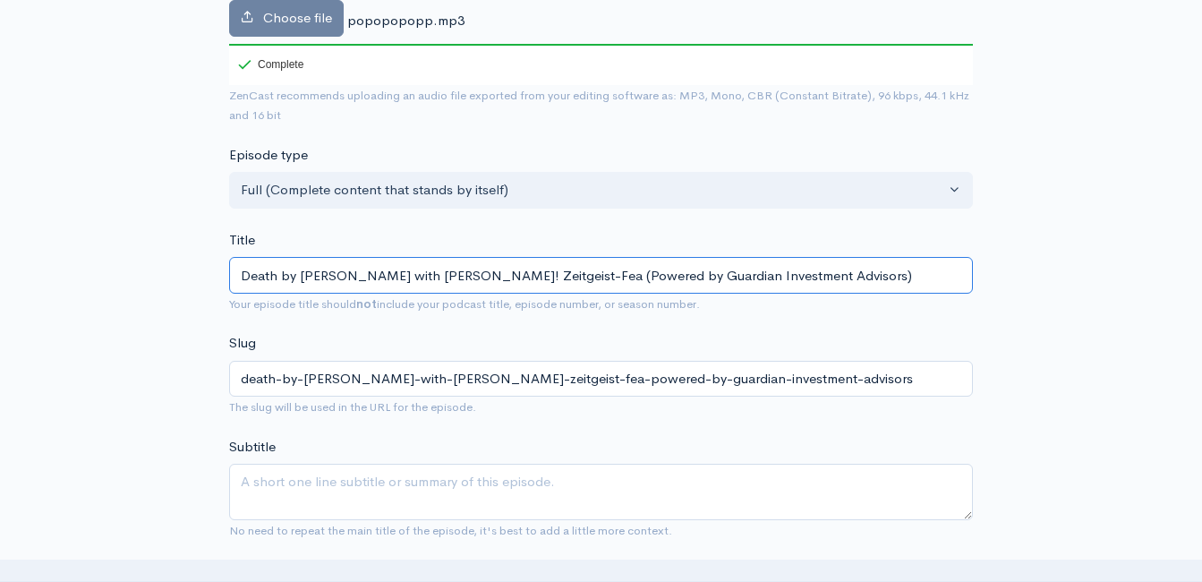
type input "Death by Boomer with Jeff Styles! Zeitgeist-Fear (Powered by Guardian Investmen…"
type input "death-by-boomer-with-jeff-styles-zeitgeist-fear-powered-by-guardian-investment-…"
type input "Death by Boomer with Jeff Styles! Zeitgeist-Fear-L (Powered by Guardian Investm…"
type input "death-by-boomer-with-jeff-styles-zeitgeist-fear-l-powered-by-guardian-investmen…"
type input "Death by Boomer with Jeff Styles! Zeitgeist-Fear-Li (Powered by Guardian Invest…"
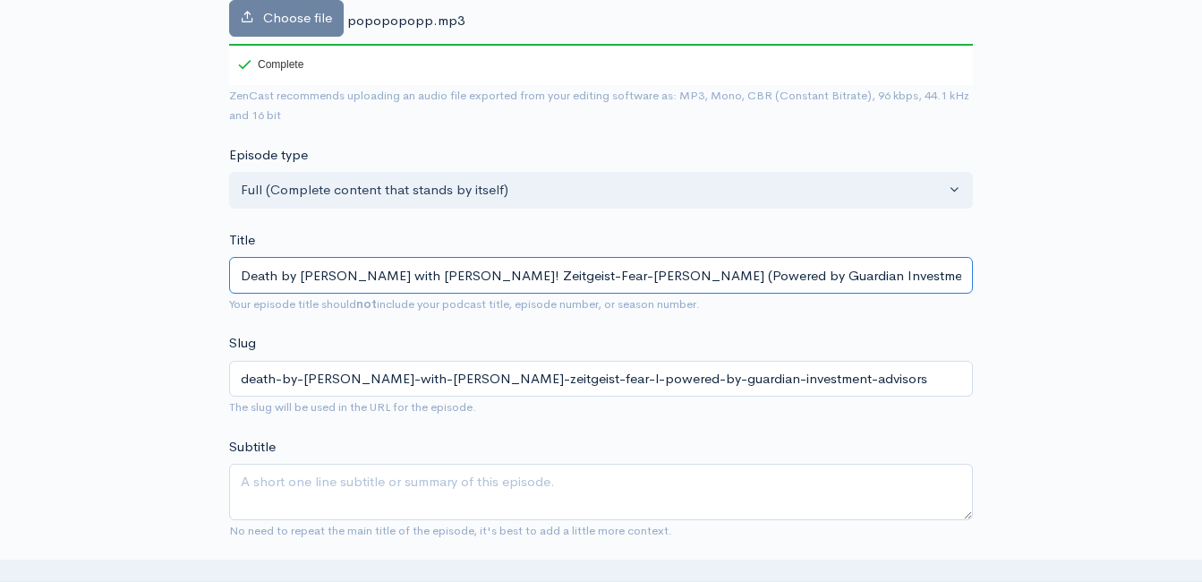
type input "death-by-boomer-with-jeff-styles-zeitgeist-fear-li-powered-by-guardian-investme…"
type input "Death by Boomer with Jeff Styles! Zeitgeist-Fear-Lie (Powered by Guardian Inves…"
type input "death-by-boomer-with-jeff-styles-zeitgeist-fear-lie-powered-by-guardian-investm…"
type input "Death by Boomer with Jeff Styles! Zeitgeist-Fear-Lies (Powered by Guardian Inve…"
type input "death-by-boomer-with-jeff-styles-zeitgeist-fear-lies-powered-by-guardian-invest…"
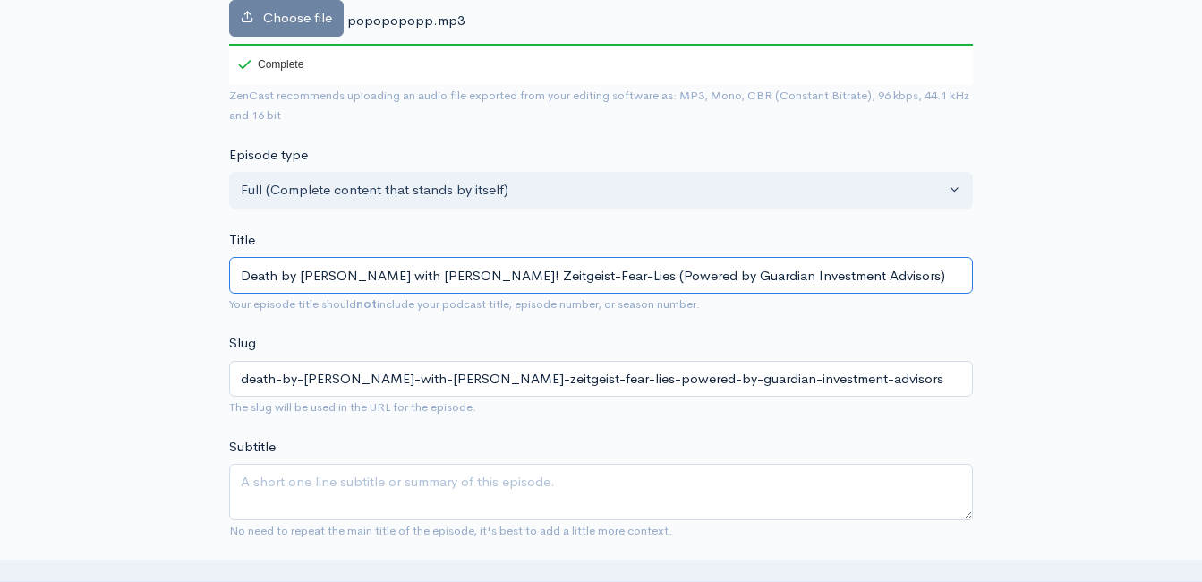
click at [507, 273] on input "Death by Boomer with Jeff Styles! Zeitgeist-Fear-Lies (Powered by Guardian Inve…" at bounding box center [601, 275] width 744 height 37
click at [504, 274] on input "Death by Boomer with Jeff Styles! Zeitgeist-Fear-Lies (Powered by Guardian Inve…" at bounding box center [601, 275] width 744 height 37
click at [506, 276] on input "Death by Boomer with Jeff Styles! Zeitgeist-Fear-Lies (Powered by Guardian Inve…" at bounding box center [601, 275] width 744 height 37
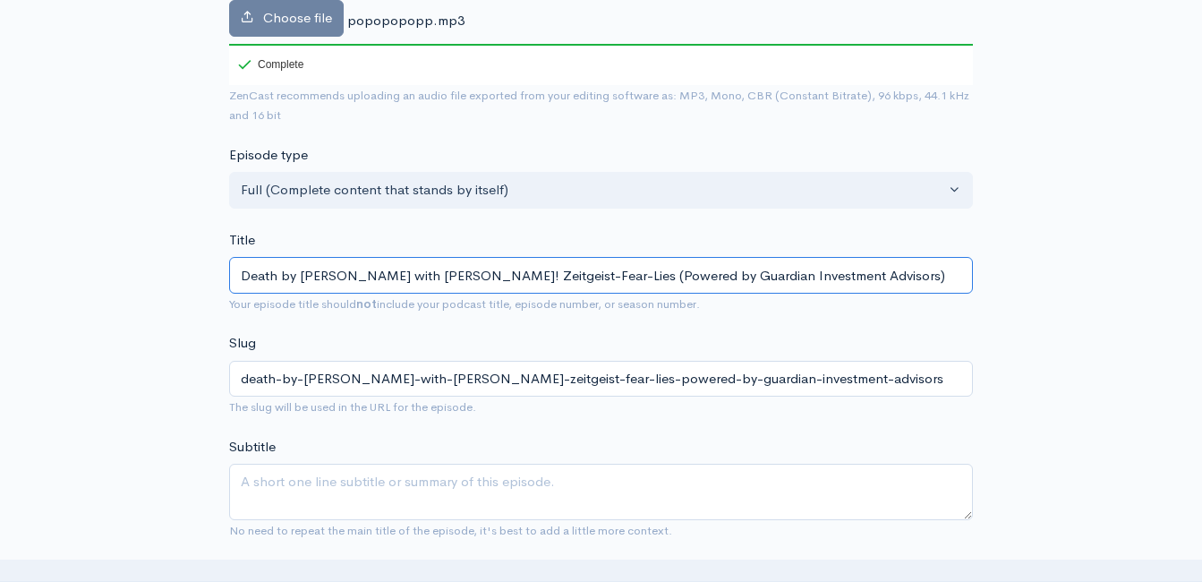
click at [562, 279] on input "Death by Boomer with Jeff Styles! Zeitgeist-Fear-Lies (Powered by Guardian Inve…" at bounding box center [601, 275] width 744 height 37
type input "Death by Boomer with Jeff Styles! Zeitgeist-Fear-Lies-L (Powered by Guardian In…"
type input "death-by-boomer-with-jeff-styles-zeitgeist-fear-lies-l-powered-by-guardian-inve…"
type input "Death by Boomer with Jeff Styles! Zeitgeist-Fear-Lies-Lo (Powered by Guardian I…"
type input "death-by-boomer-with-jeff-styles-zeitgeist-fear-lies-lo-powered-by-guardian-inv…"
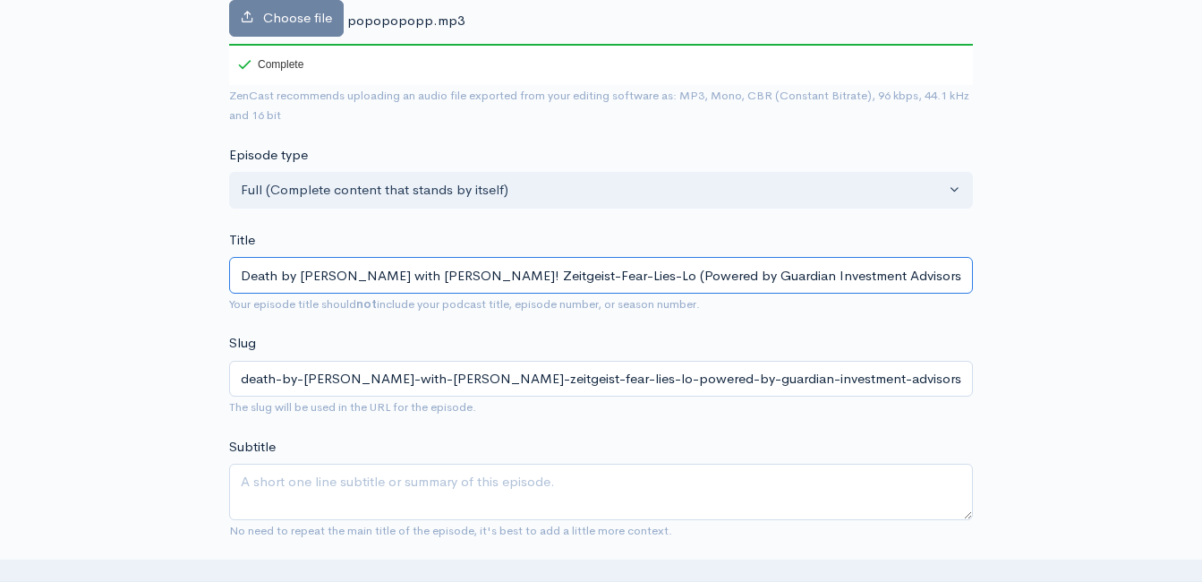
type input "Death by Boomer with Jeff Styles! Zeitgeist-Fear-Lies-Lov (Powered by Guardian …"
type input "death-by-boomer-with-jeff-styles-zeitgeist-fear-lies-lov-powered-by-guardian-in…"
type input "Death by [PERSON_NAME] with [PERSON_NAME]! Zeitgeist-Fear-Lies-Love (Powered by…"
type input "death-by-[PERSON_NAME]-with-[PERSON_NAME]-zeitgeist-fear-lies-love-powered-by-g…"
click at [570, 281] on input "Death by [PERSON_NAME] with [PERSON_NAME]! Zeitgeist-Fear-Lies-Love (Powered by…" at bounding box center [601, 275] width 744 height 37
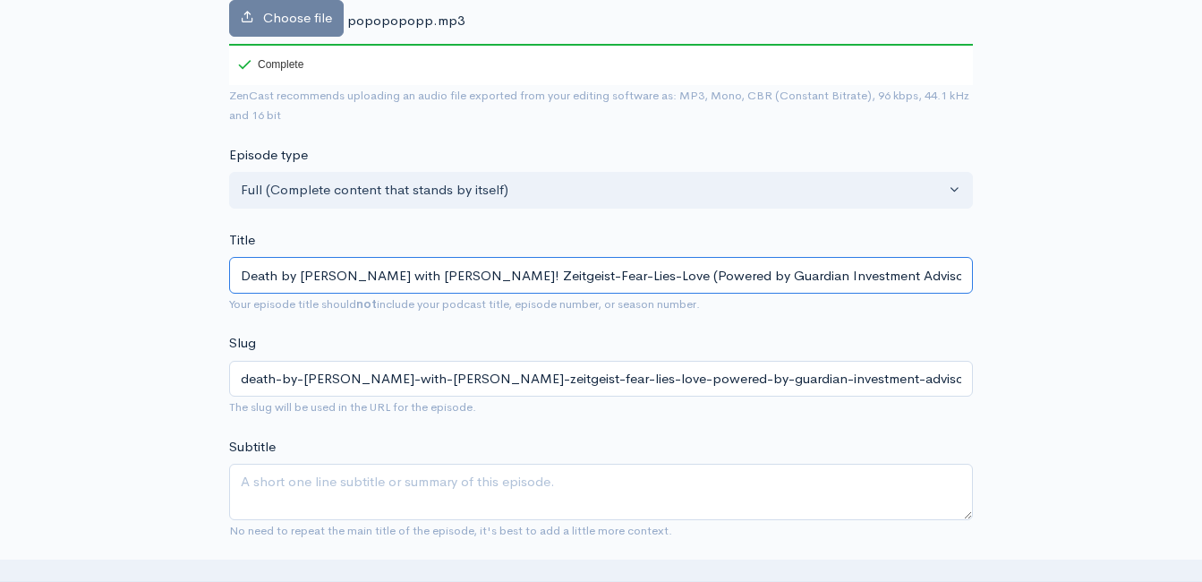
click at [570, 281] on input "Death by [PERSON_NAME] with [PERSON_NAME]! Zeitgeist-Fear-Lies-Love (Powered by…" at bounding box center [601, 275] width 744 height 37
type input "Death by [PERSON_NAME] with [PERSON_NAME]! Zeitgeist-Fear-Lies-Love (Powered by…"
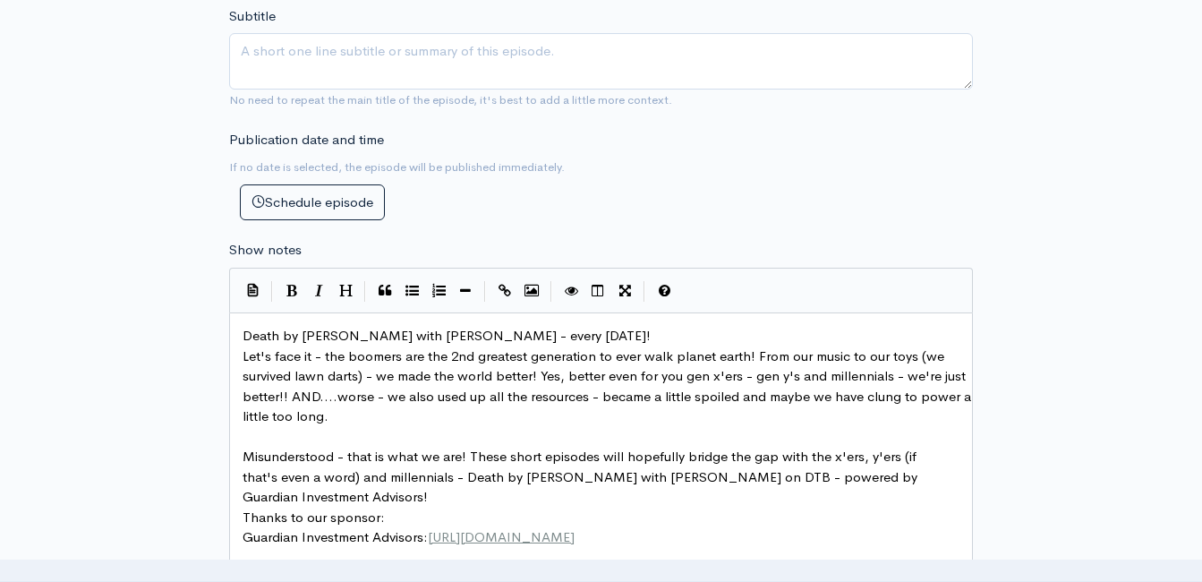
scroll to position [747, 0]
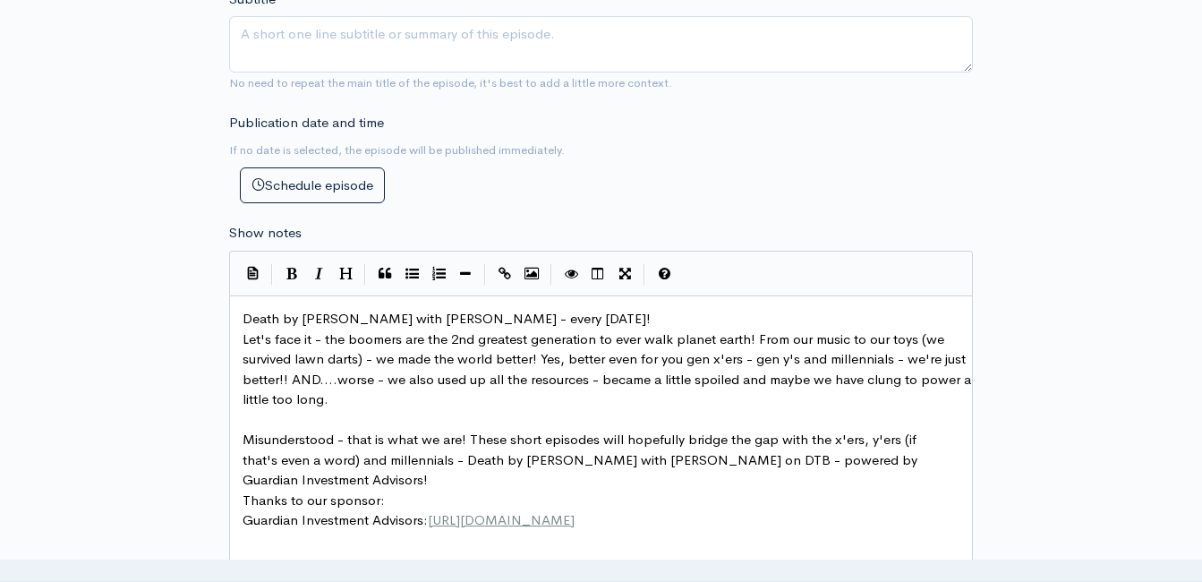
click at [584, 320] on pre "Death by [PERSON_NAME] with [PERSON_NAME] - every [DATE]!" at bounding box center [607, 319] width 737 height 21
type textarea "​"
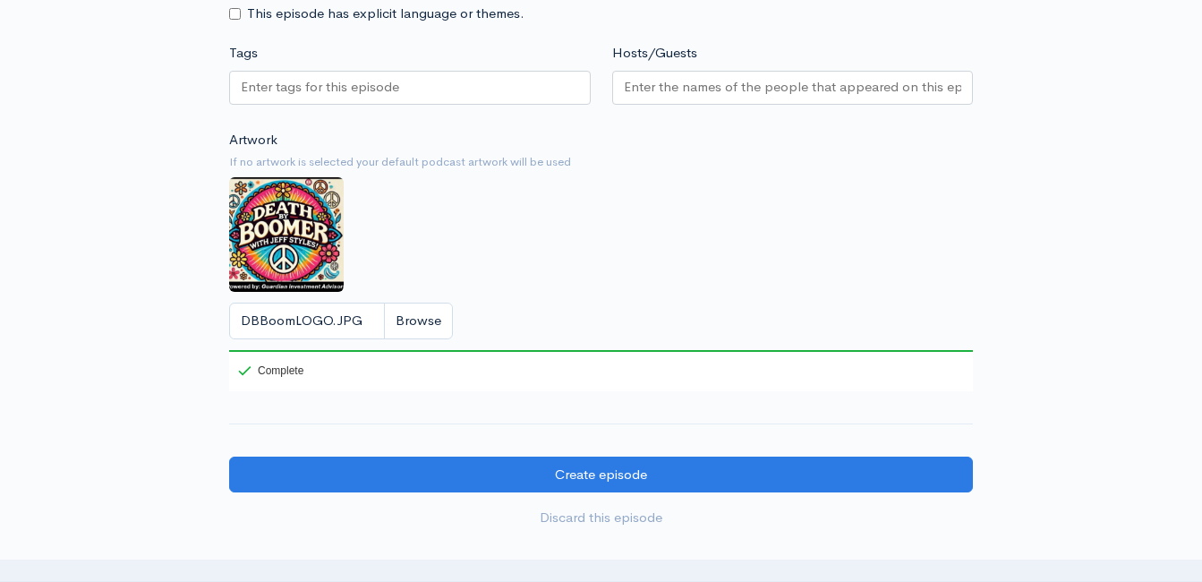
scroll to position [1463, 0]
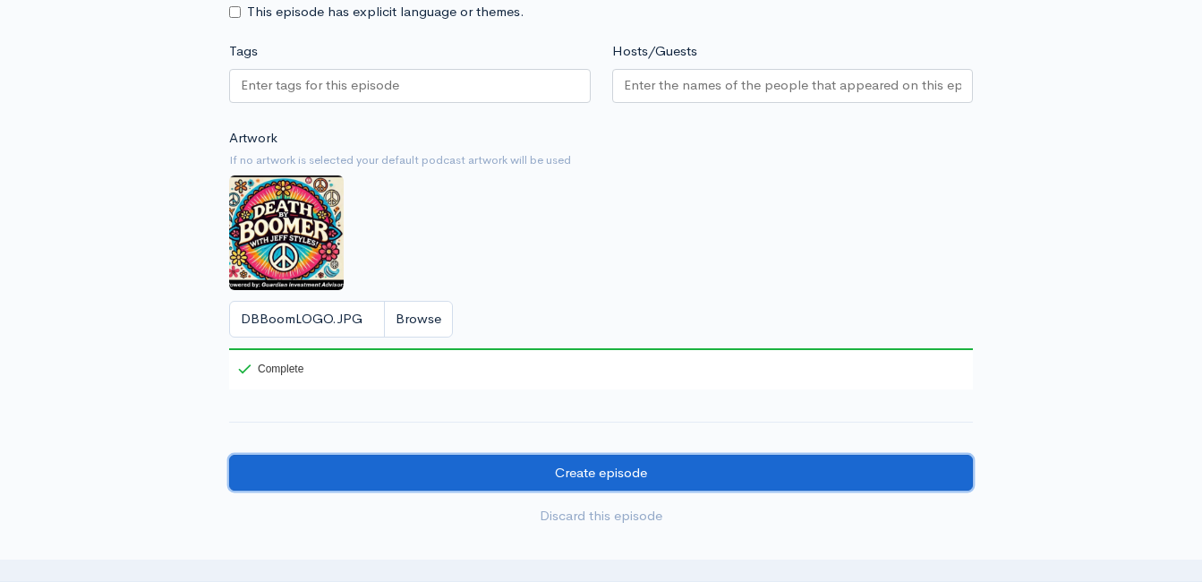
click at [603, 484] on input "Create episode" at bounding box center [601, 473] width 744 height 37
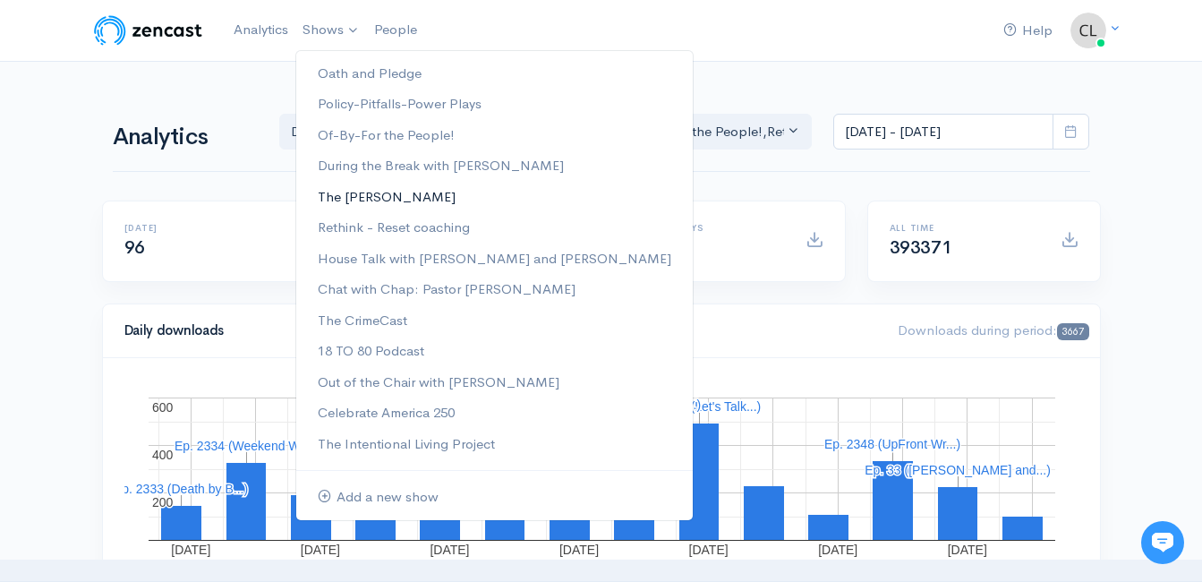
click at [351, 199] on link "The [PERSON_NAME]" at bounding box center [494, 197] width 396 height 31
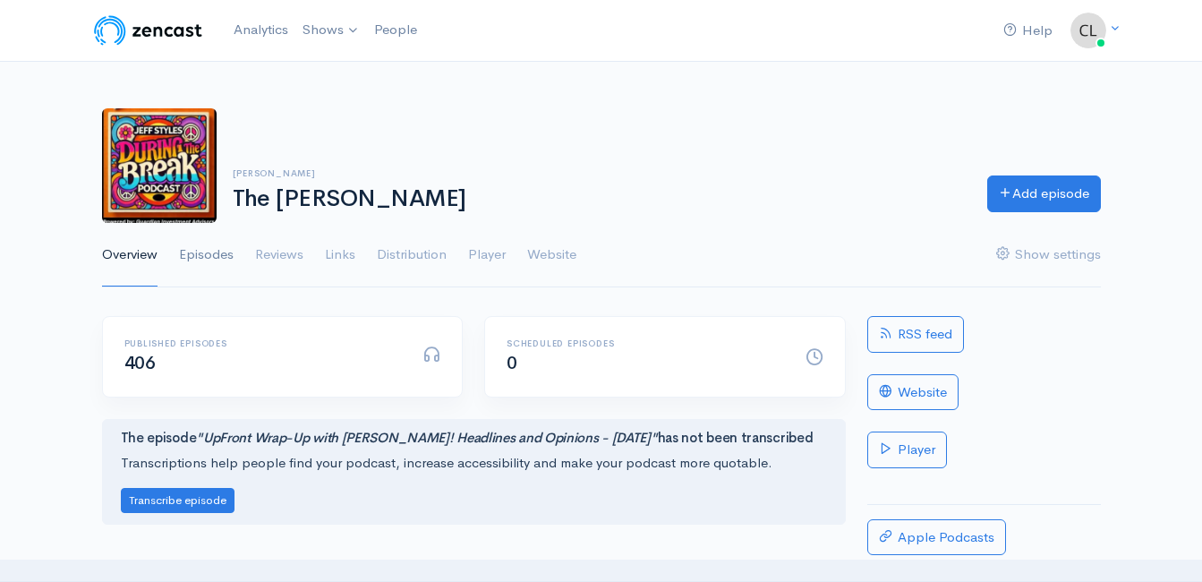
click at [222, 257] on link "Episodes" at bounding box center [206, 255] width 55 height 64
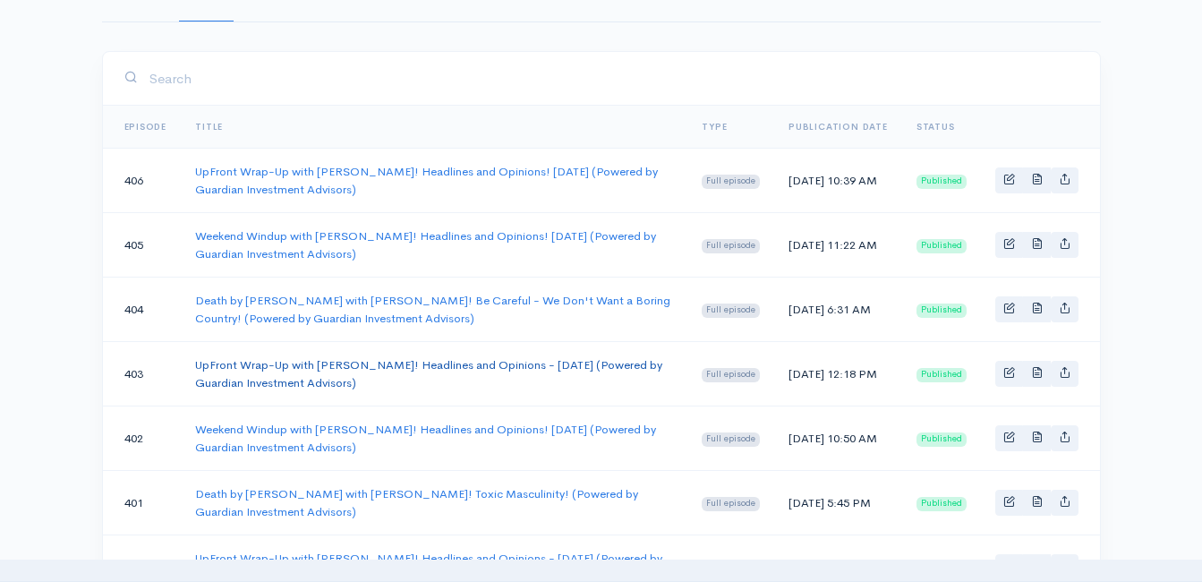
scroll to position [268, 0]
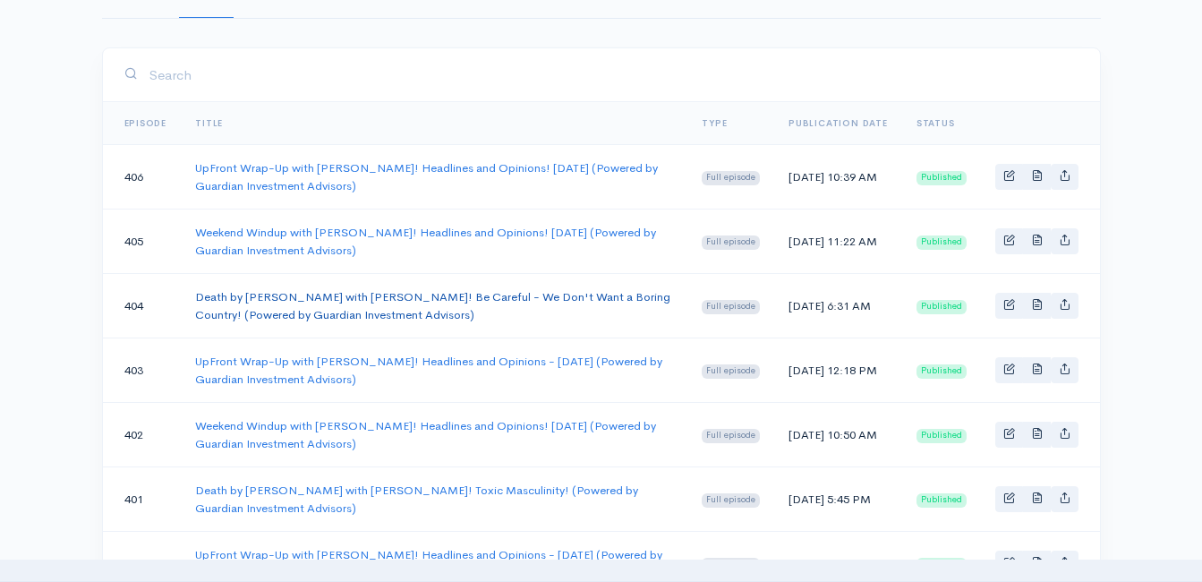
click at [292, 296] on link "Death by [PERSON_NAME] with [PERSON_NAME]! Be Careful - We Don't Want a Boring …" at bounding box center [432, 305] width 475 height 33
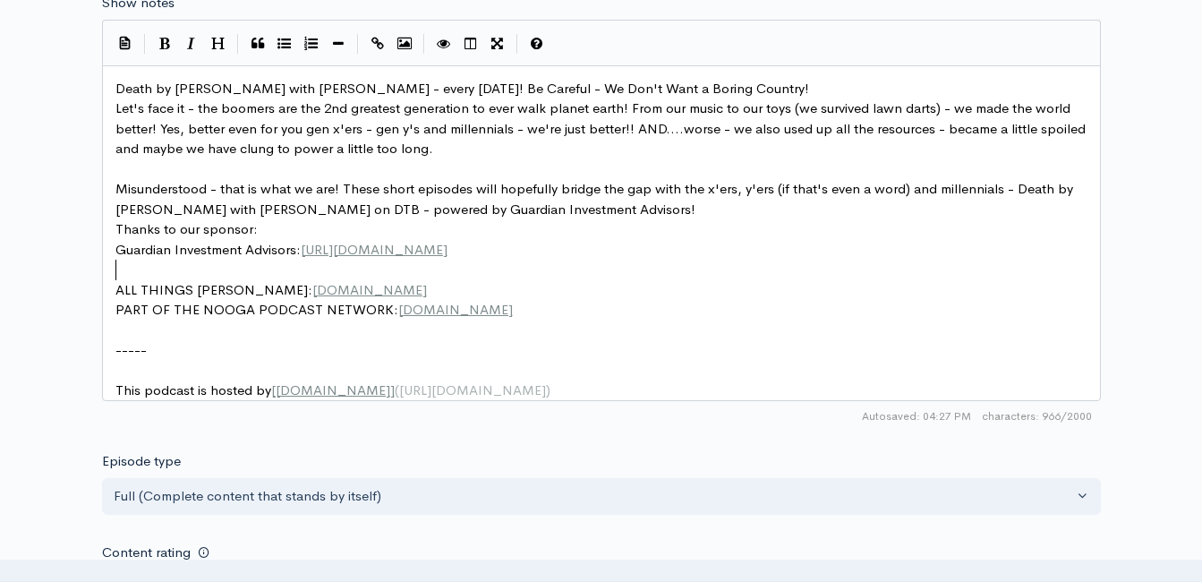
scroll to position [6, 0]
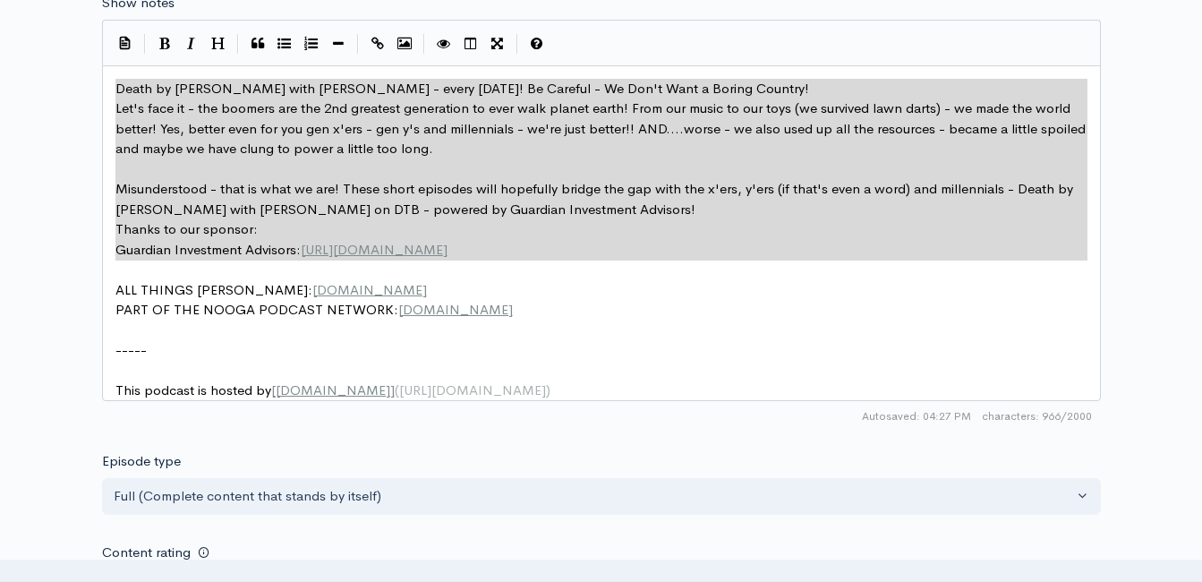
drag, startPoint x: 492, startPoint y: 260, endPoint x: 114, endPoint y: 79, distance: 419.9
type textarea "Death by [PERSON_NAME] with [PERSON_NAME] - every [DATE]! Be Careful - We Don't…"
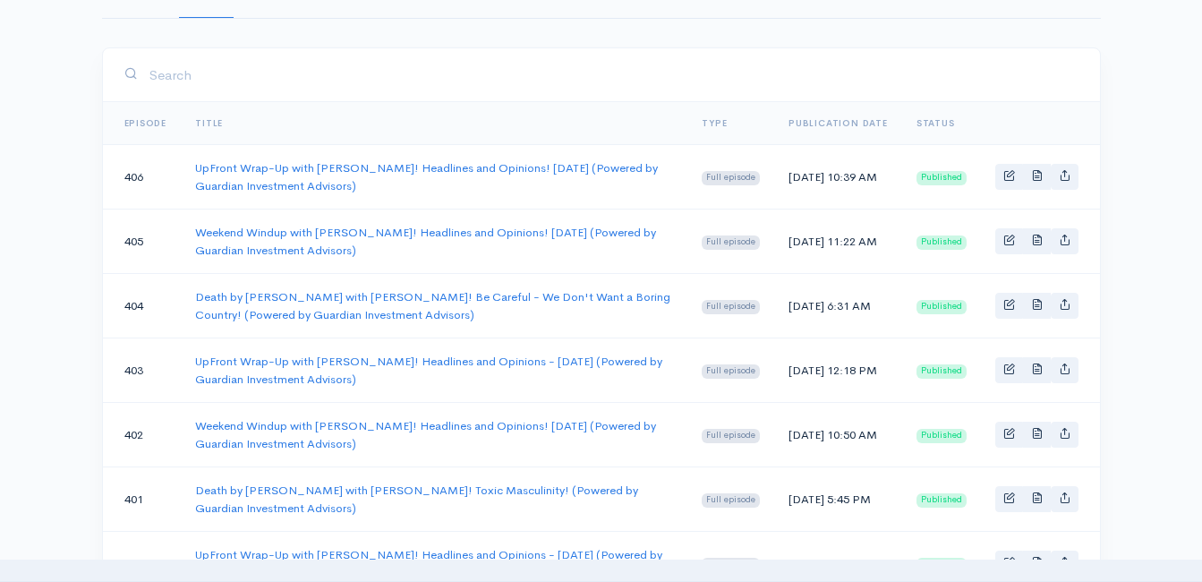
scroll to position [98, 0]
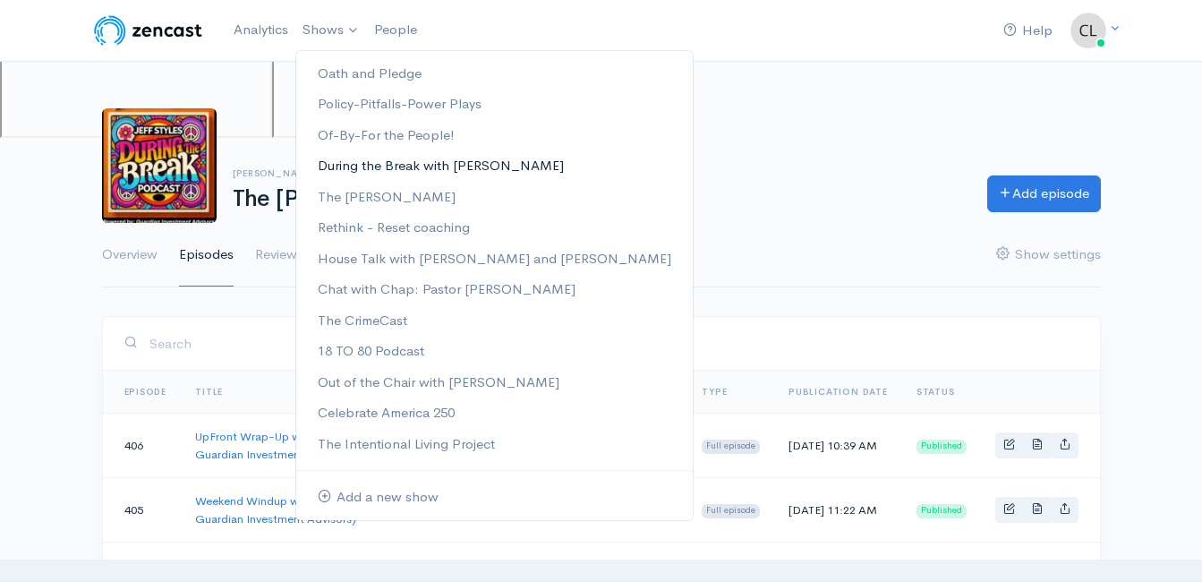
click at [350, 158] on link "During the Break with [PERSON_NAME]" at bounding box center [494, 165] width 396 height 31
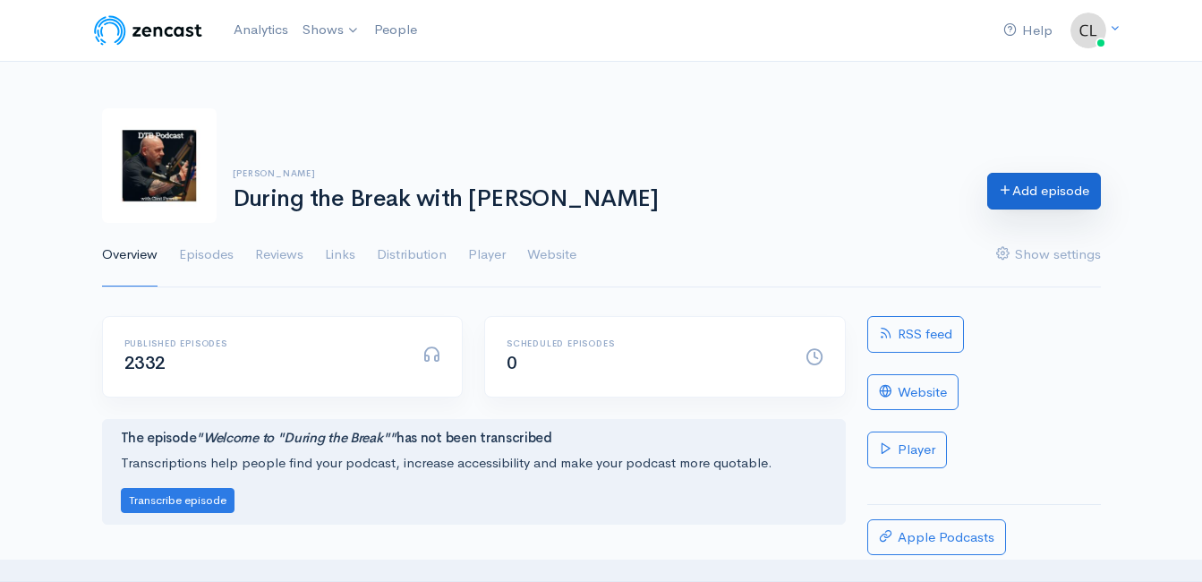
click at [1041, 189] on link "Add episode" at bounding box center [1044, 191] width 114 height 37
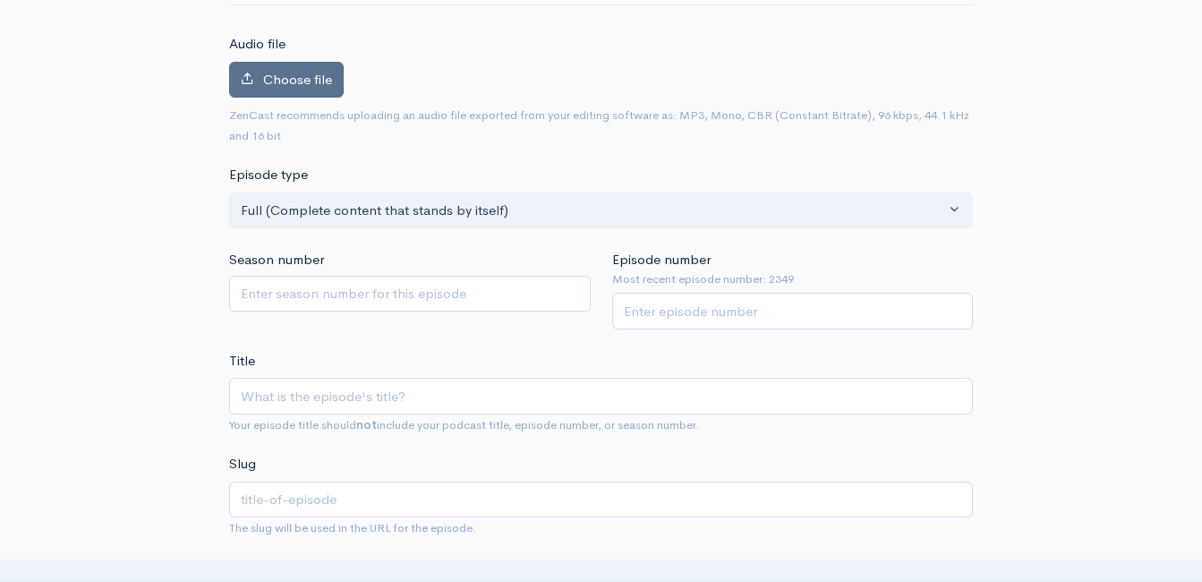
click at [325, 76] on span "Choose file" at bounding box center [297, 79] width 69 height 17
click at [0, 0] on input "Choose file" at bounding box center [0, 0] width 0 height 0
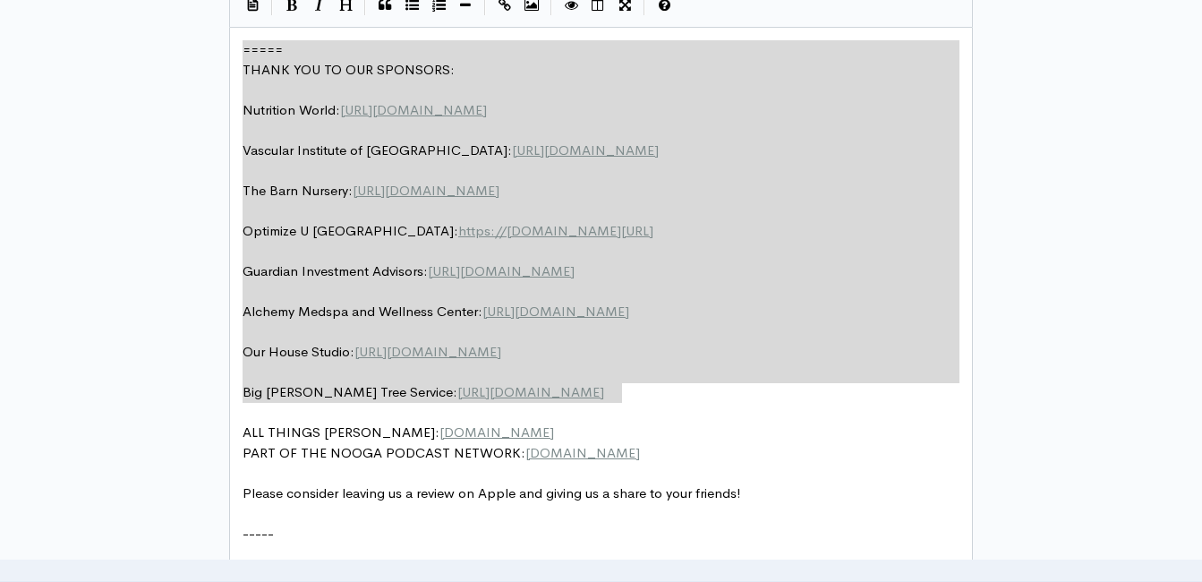
drag, startPoint x: 529, startPoint y: 293, endPoint x: 208, endPoint y: -3, distance: 436.4
type textarea "​===== THANK YOU TO OUR SPONSORS: Nutrition World: [URL][DOMAIN_NAME] Vascular …"
paste textarea
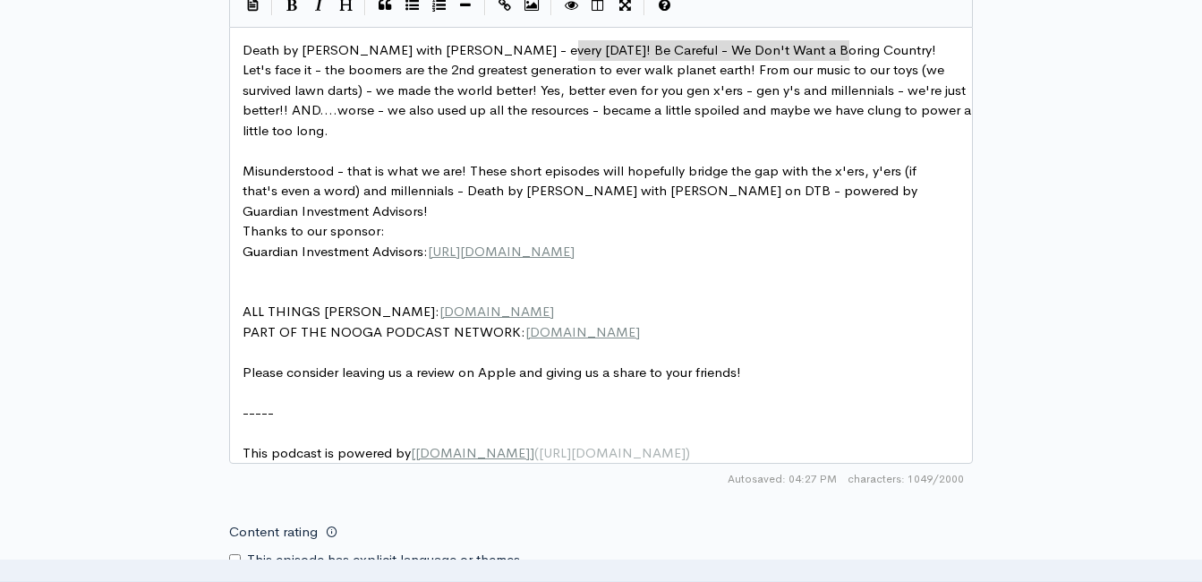
type textarea "Be Careful - We Don't Want a Boring Country!"
drag, startPoint x: 845, startPoint y: 43, endPoint x: 574, endPoint y: 47, distance: 271.2
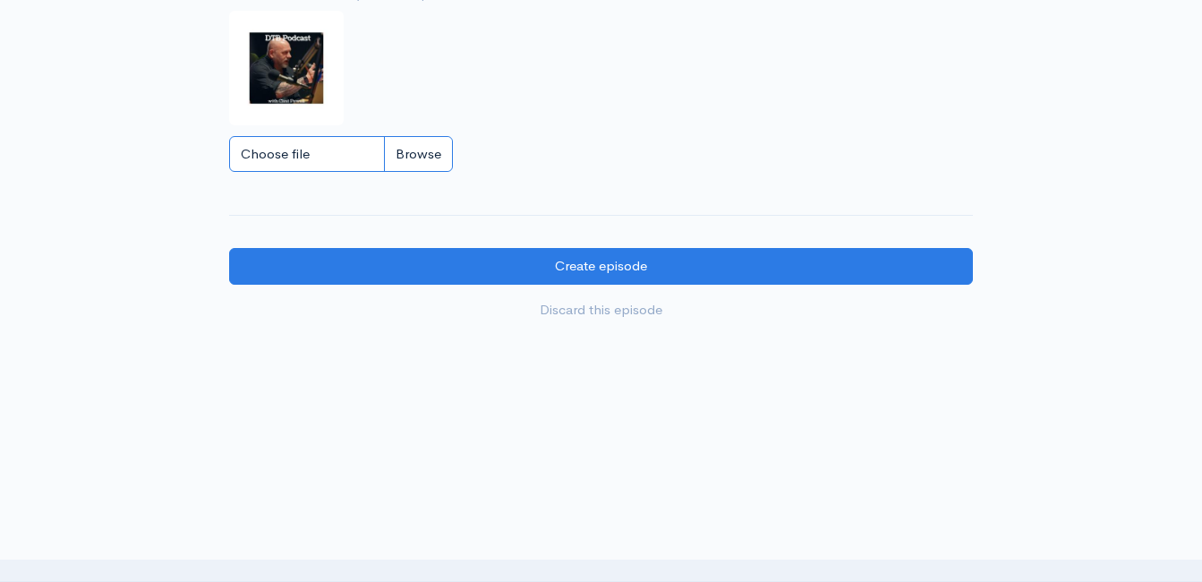
click at [421, 163] on input "Choose file" at bounding box center [341, 154] width 224 height 37
type input "C:\fakepath\DBBoomLOGO.JPG"
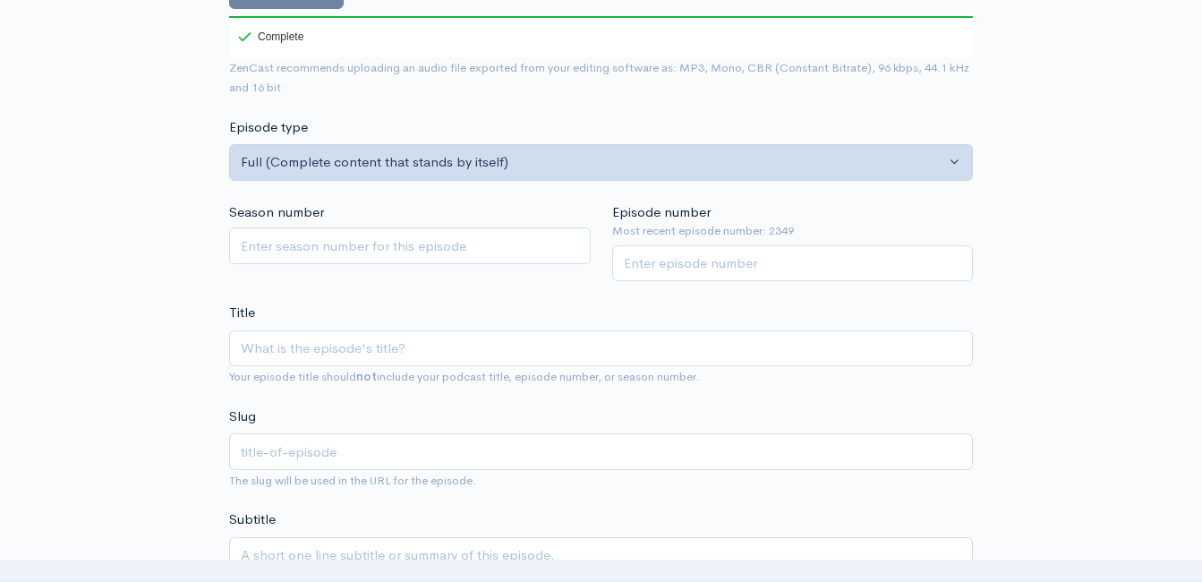
scroll to position [322, 0]
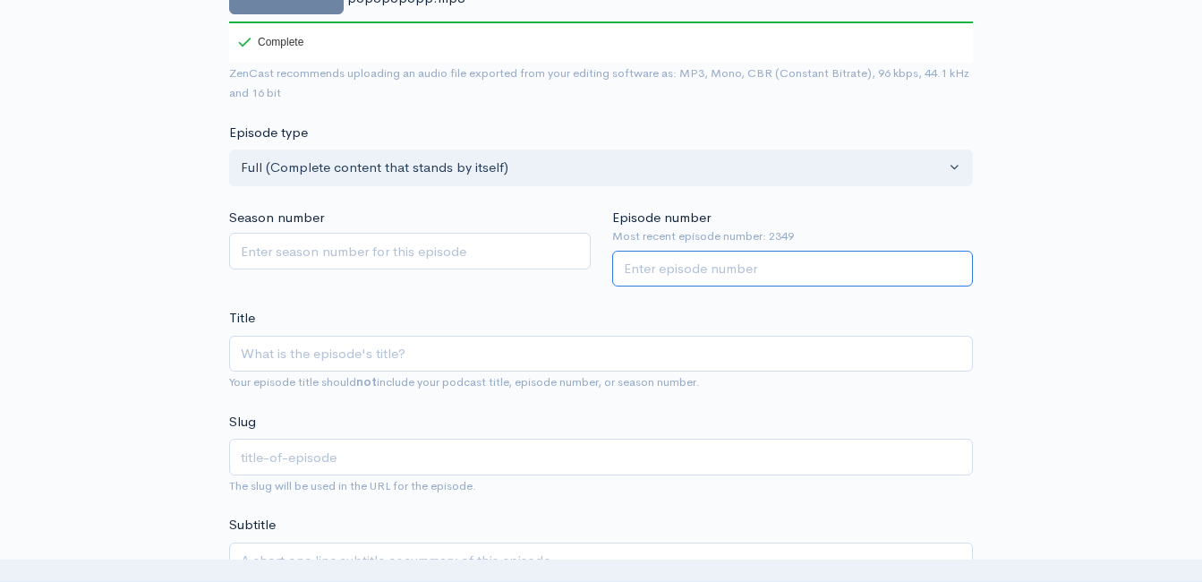
click at [709, 268] on input "Episode number" at bounding box center [793, 269] width 362 height 37
type input "2350"
drag, startPoint x: 517, startPoint y: 311, endPoint x: 515, endPoint y: 296, distance: 14.6
click at [517, 308] on div "Title Your episode title should not include your podcast title, episode number,…" at bounding box center [601, 350] width 744 height 84
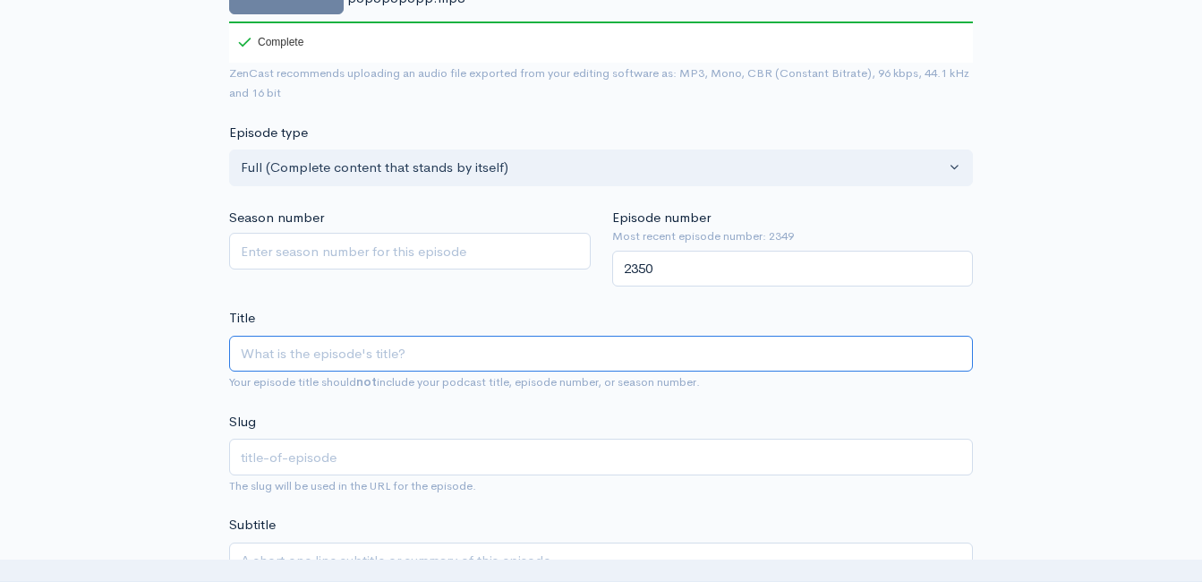
paste input "Death by [PERSON_NAME] with [PERSON_NAME]! Zeitgeist-Fear-Lies-Love (Powered by…"
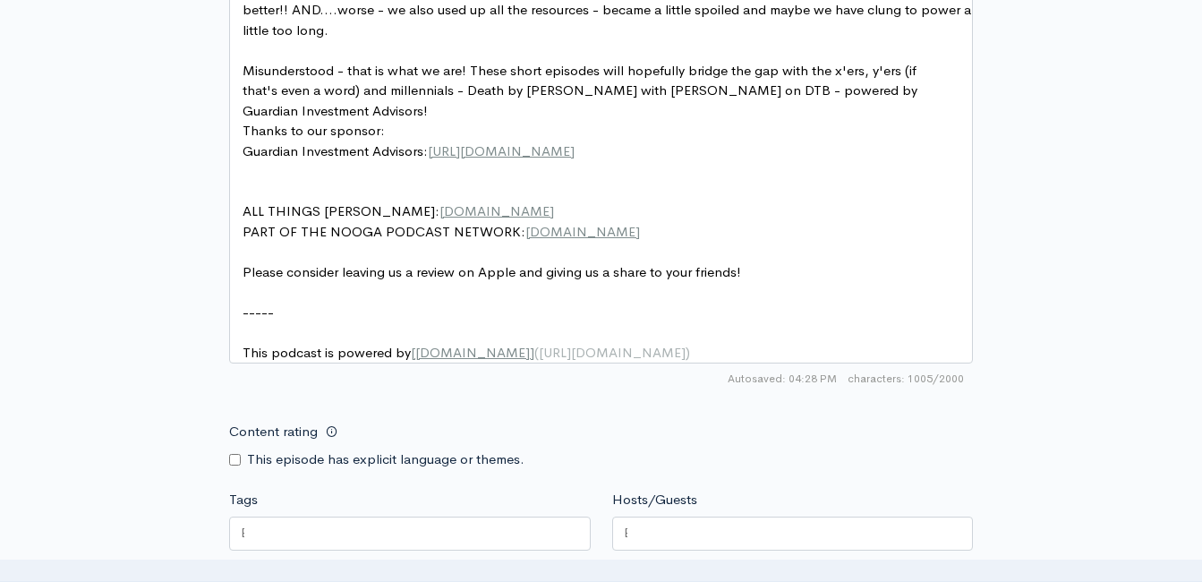
scroll to position [1038, 0]
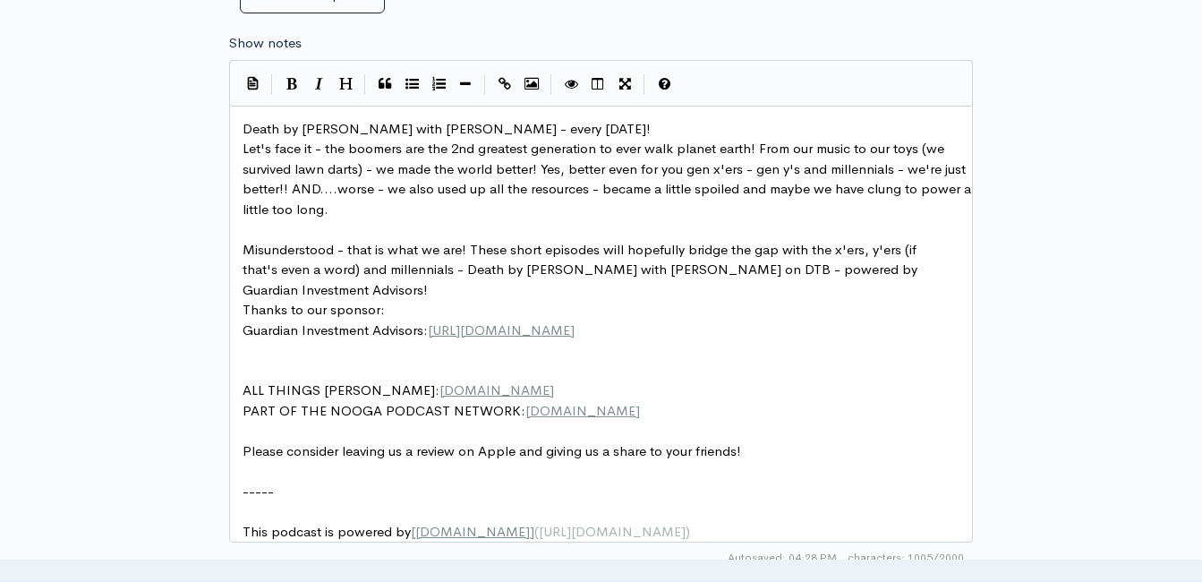
type input "Death by [PERSON_NAME] with [PERSON_NAME]! Zeitgeist-Fear-Lies-Love (Powered by…"
type input "death-by-[PERSON_NAME]-with-[PERSON_NAME]-zeitgeist-fear-lies-love-powered-by-g…"
click at [618, 129] on pre "Death by [PERSON_NAME] with [PERSON_NAME] - every [DATE]!" at bounding box center [607, 129] width 737 height 21
click at [495, 248] on span "Misunderstood - that is what we are! These short episodes will hopefully bridge…" at bounding box center [582, 269] width 678 height 57
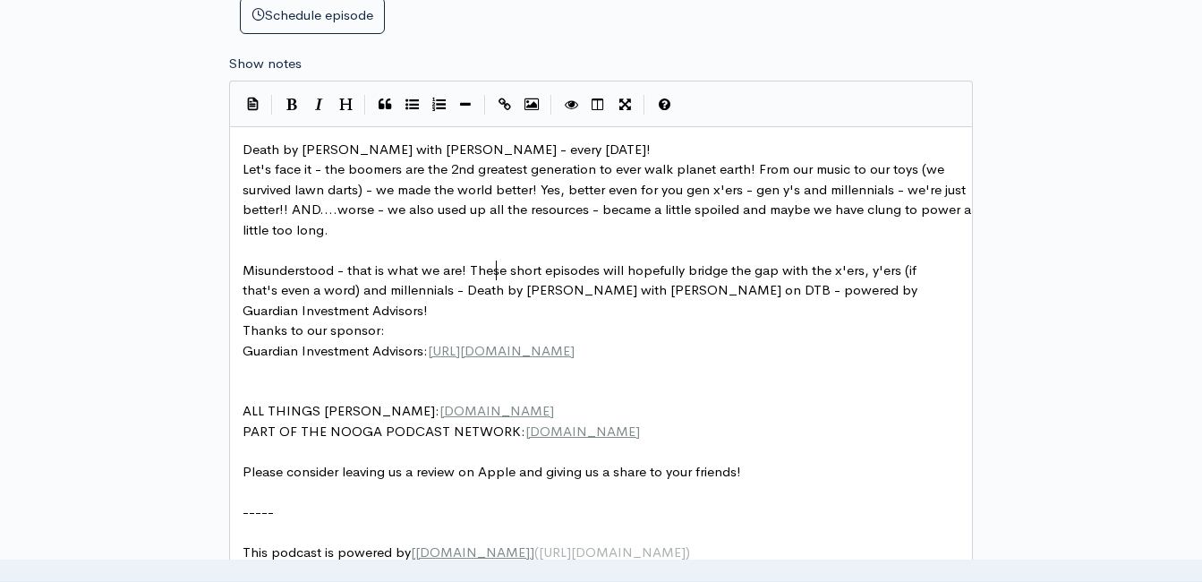
scroll to position [591, 0]
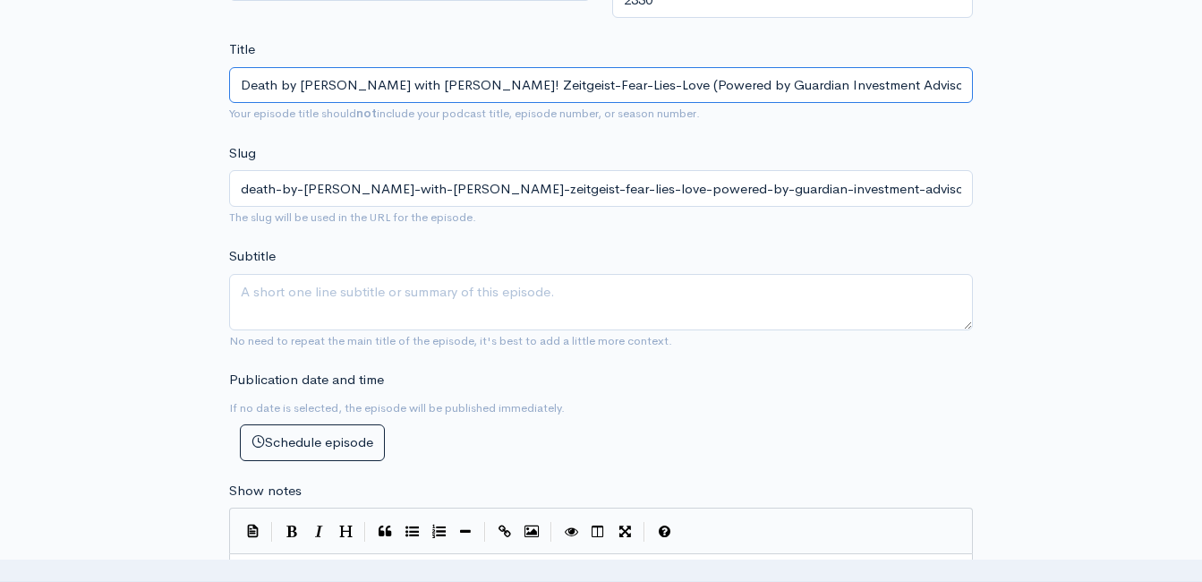
click at [594, 87] on input "Death by [PERSON_NAME] with [PERSON_NAME]! Zeitgeist-Fear-Lies-Love (Powered by…" at bounding box center [601, 85] width 744 height 37
drag, startPoint x: 597, startPoint y: 89, endPoint x: 447, endPoint y: 89, distance: 149.5
click at [447, 89] on input "Death by [PERSON_NAME] with [PERSON_NAME]! Zeitgeist-Fear-Lies-Love (Powered by…" at bounding box center [601, 85] width 744 height 37
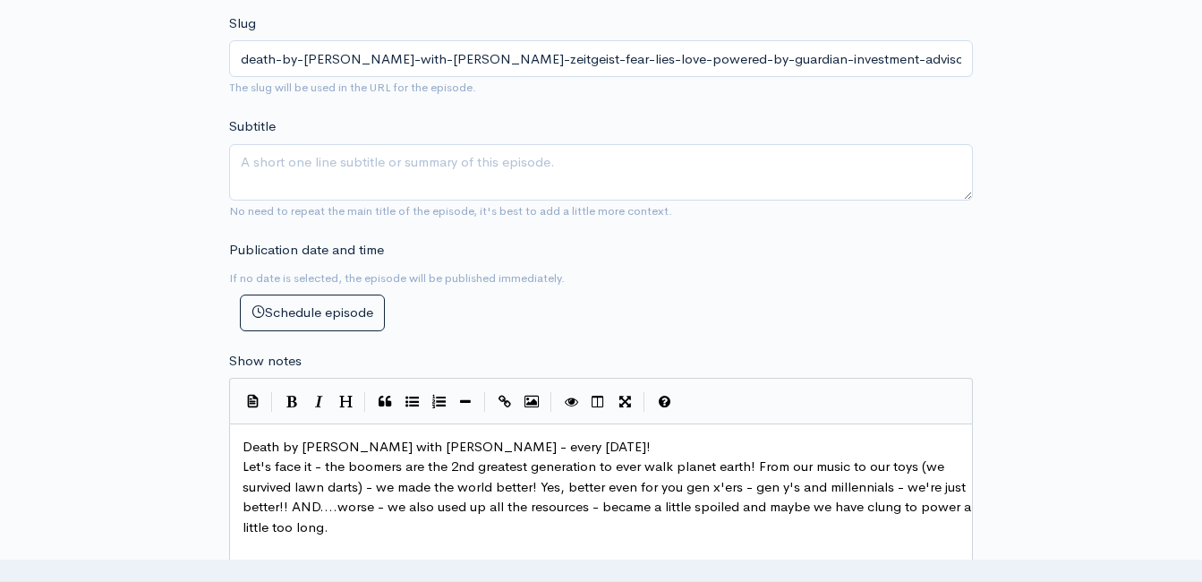
scroll to position [949, 0]
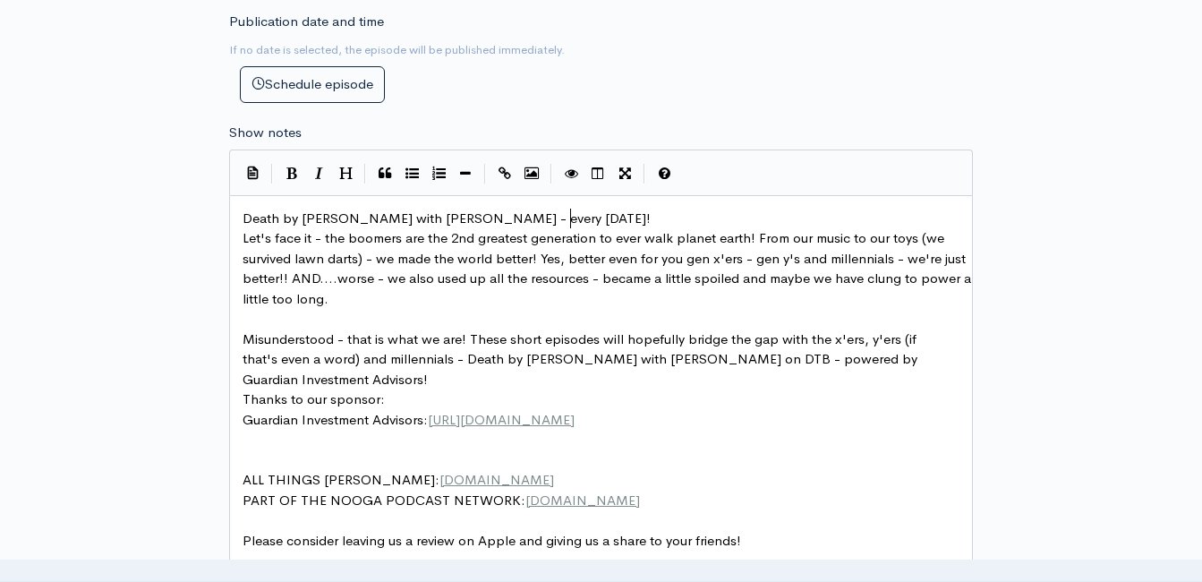
click at [589, 222] on pre "Death by [PERSON_NAME] with [PERSON_NAME] - every [DATE]!" at bounding box center [607, 219] width 737 height 21
type textarea "​"
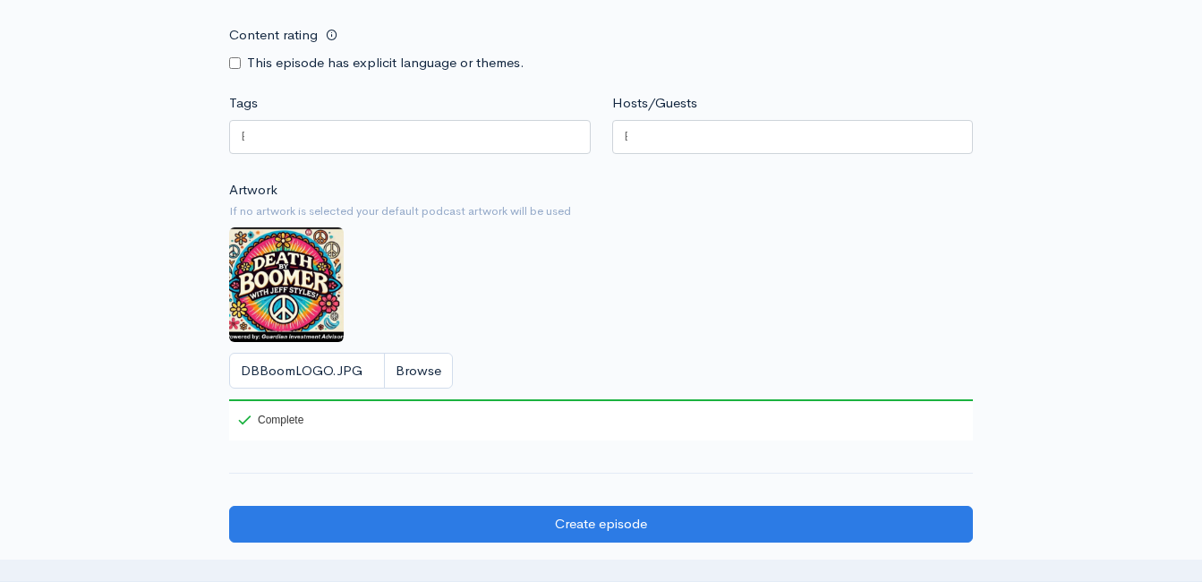
scroll to position [1665, 0]
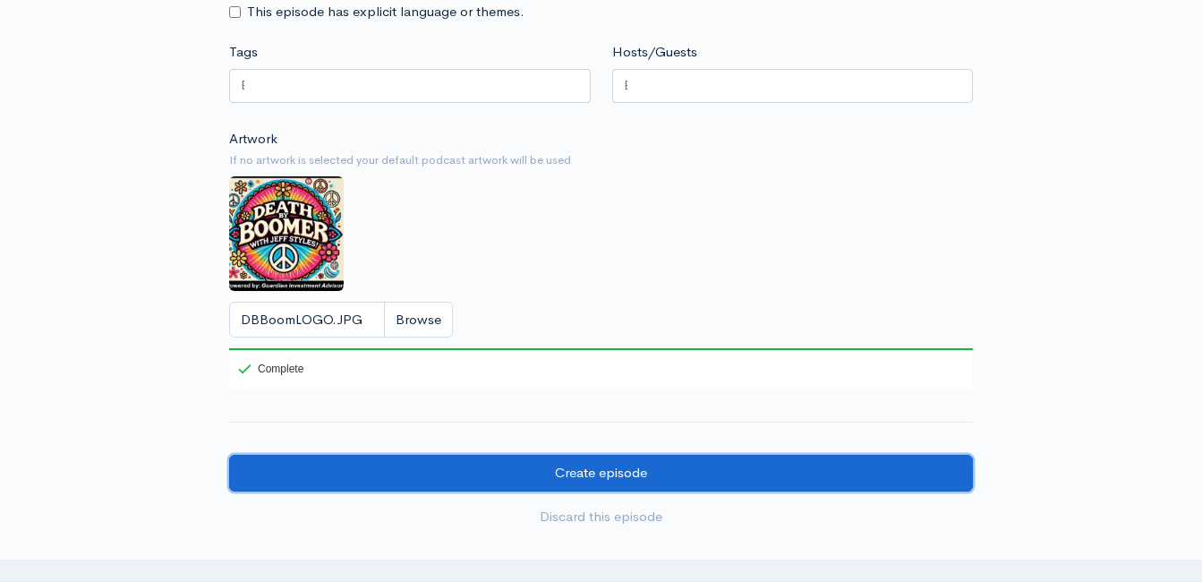
click at [593, 483] on input "Create episode" at bounding box center [601, 473] width 744 height 37
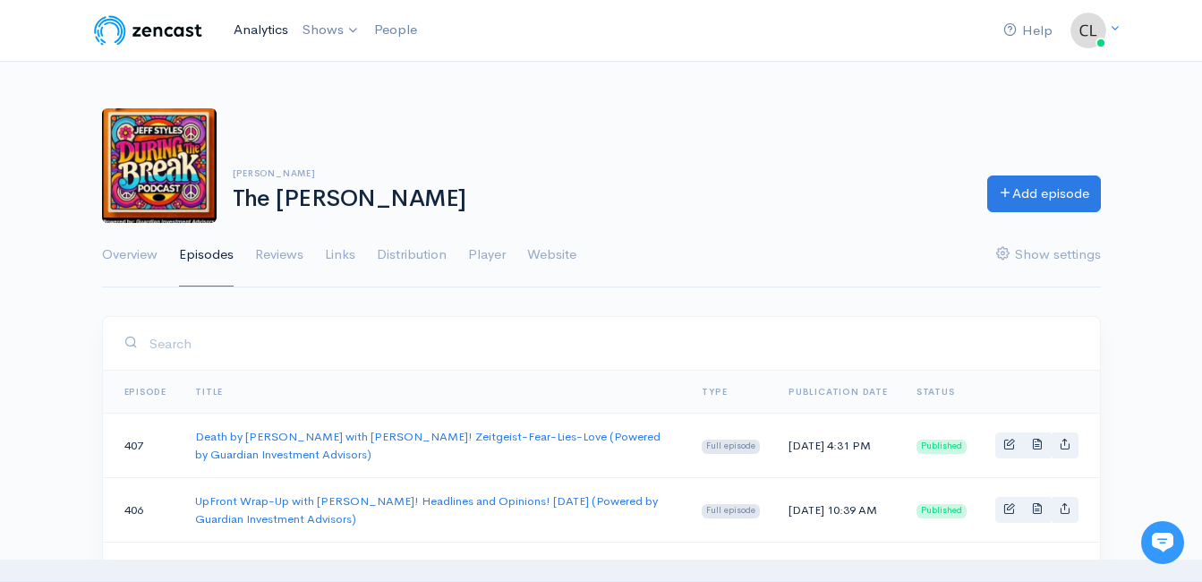
click at [277, 27] on link "Analytics" at bounding box center [260, 30] width 69 height 38
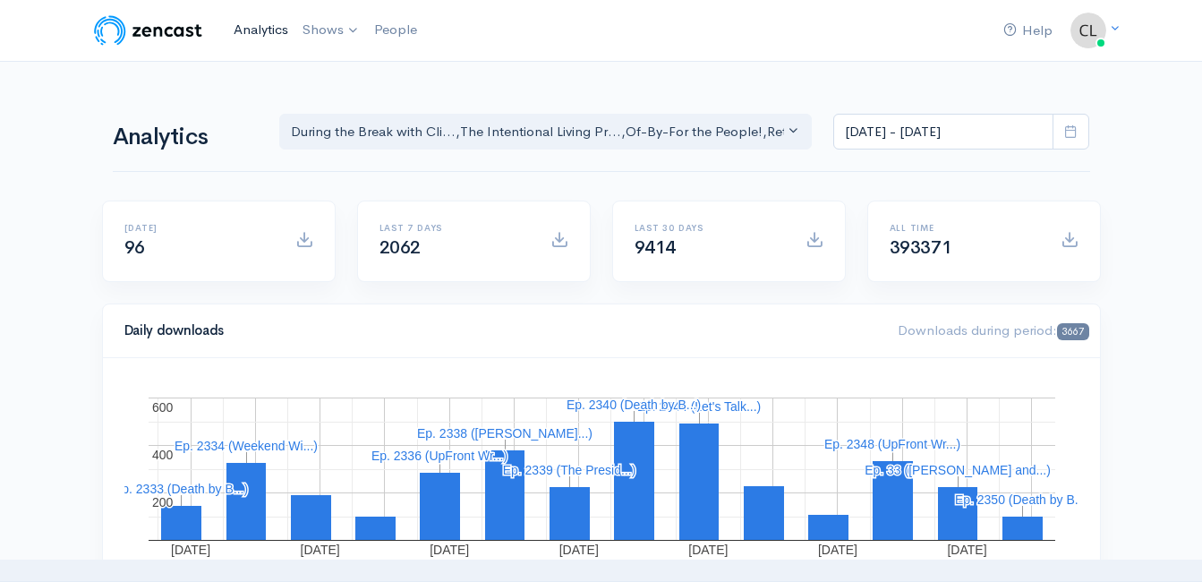
click at [260, 29] on link "Analytics" at bounding box center [260, 30] width 69 height 38
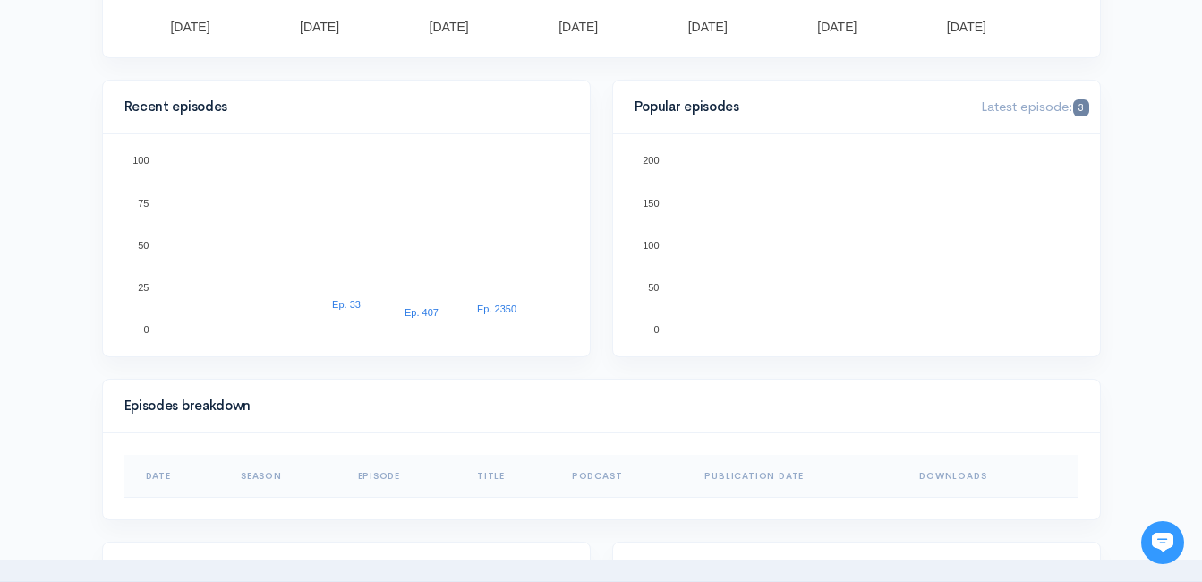
scroll to position [537, 0]
